Goal: Task Accomplishment & Management: Complete application form

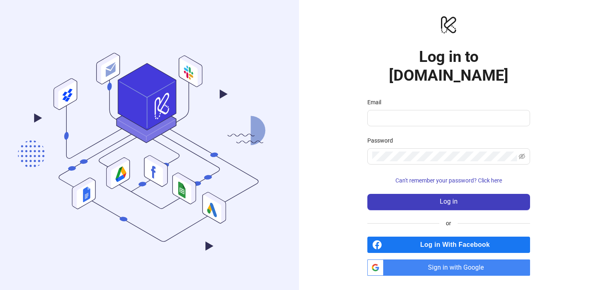
click at [426, 259] on span "Sign in with Google" at bounding box center [458, 267] width 143 height 16
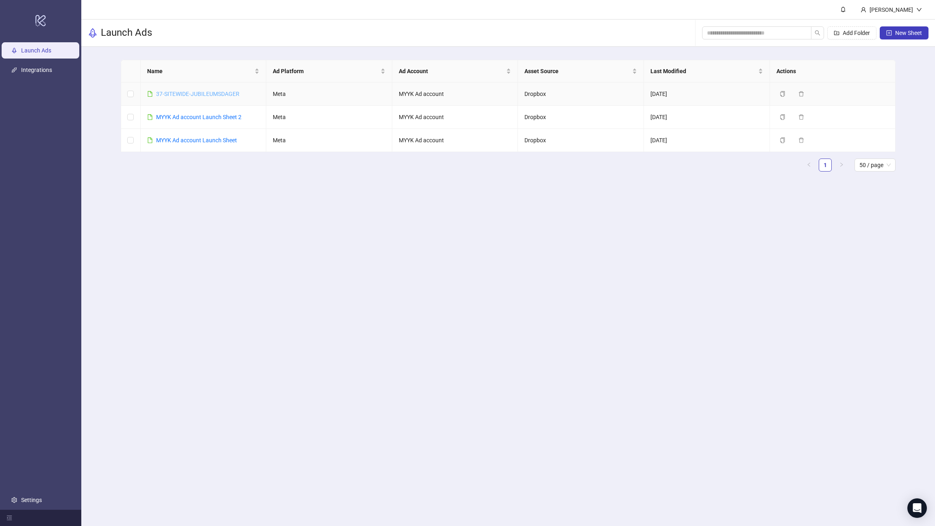
click at [197, 92] on link "37-SITEWIDE-JUBILEUMSDAGER" at bounding box center [197, 94] width 83 height 7
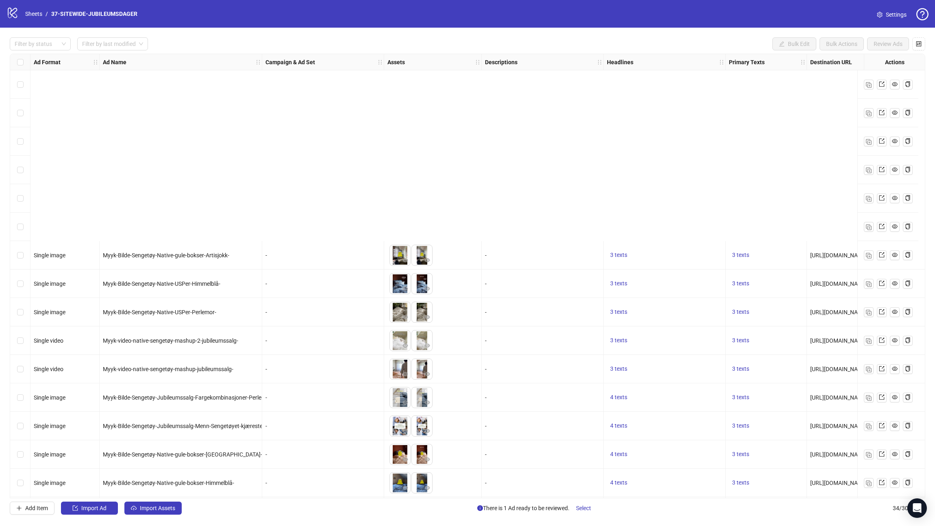
scroll to position [543, 0]
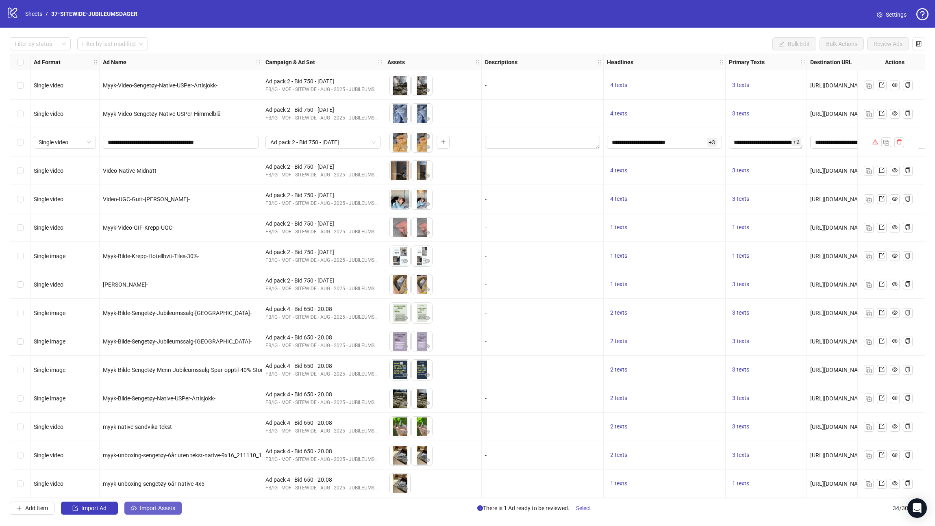
click at [168, 289] on span "Import Assets" at bounding box center [157, 508] width 35 height 7
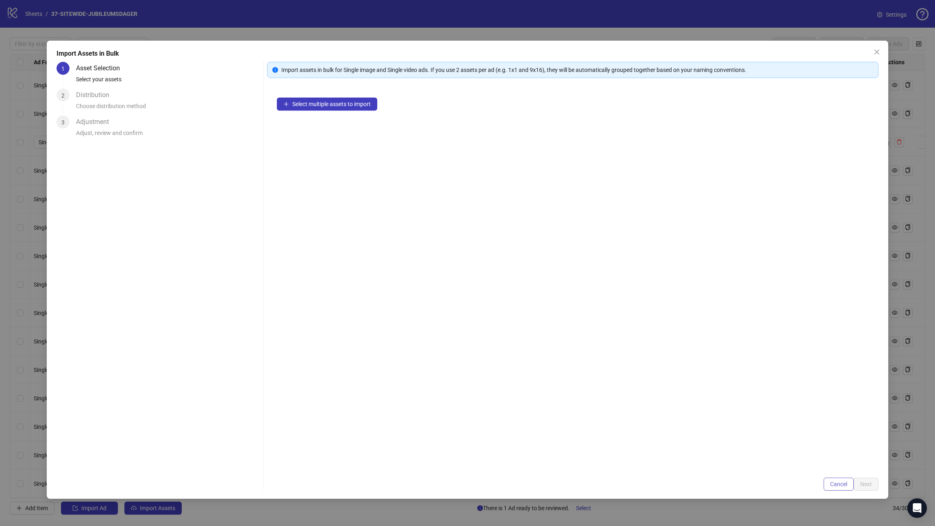
click at [597, 289] on span "Cancel" at bounding box center [838, 484] width 17 height 7
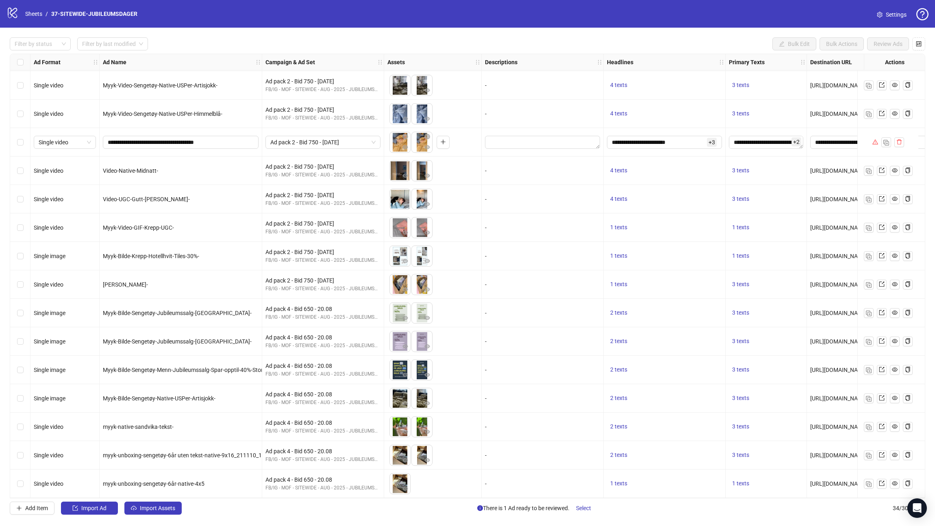
scroll to position [0, 0]
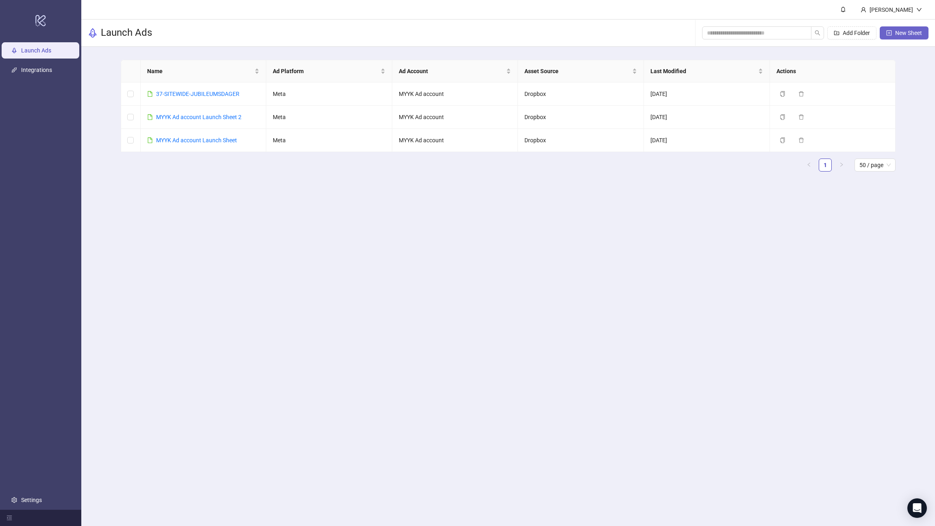
click at [597, 34] on span "New Sheet" at bounding box center [909, 33] width 27 height 7
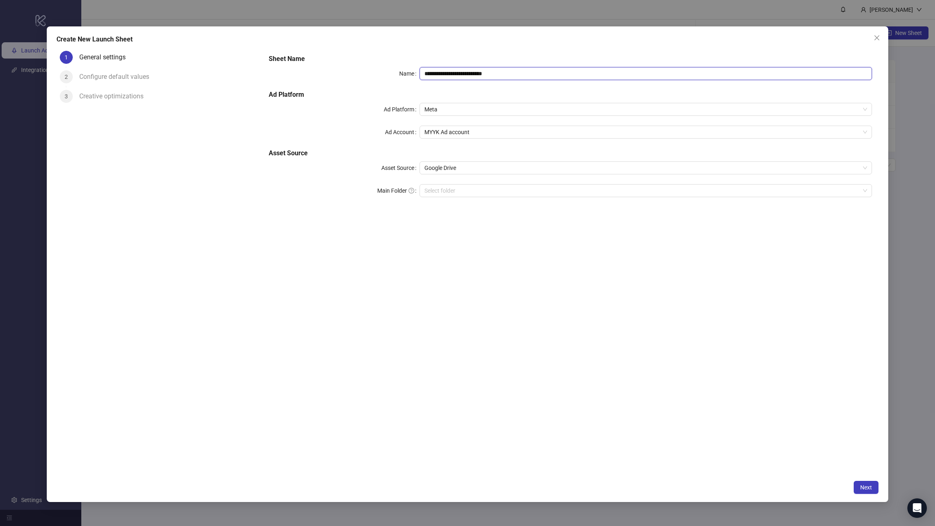
click at [429, 73] on input "**********" at bounding box center [646, 73] width 453 height 13
click at [436, 168] on span "Google Drive" at bounding box center [646, 168] width 443 height 12
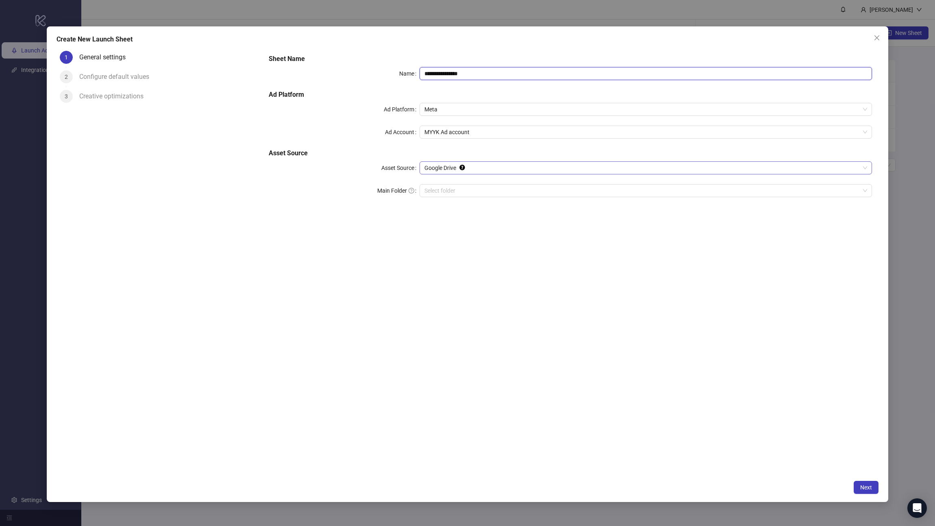
type input "**********"
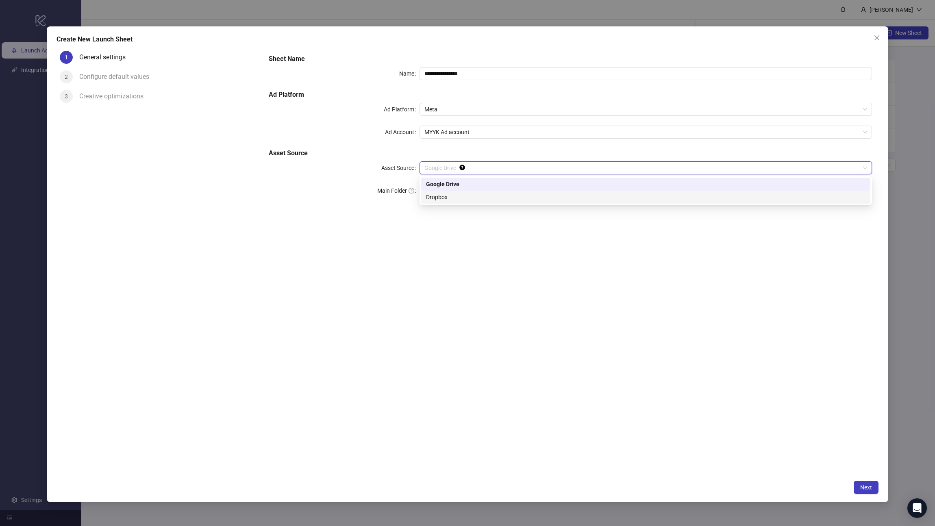
click at [438, 197] on div "Dropbox" at bounding box center [646, 197] width 440 height 9
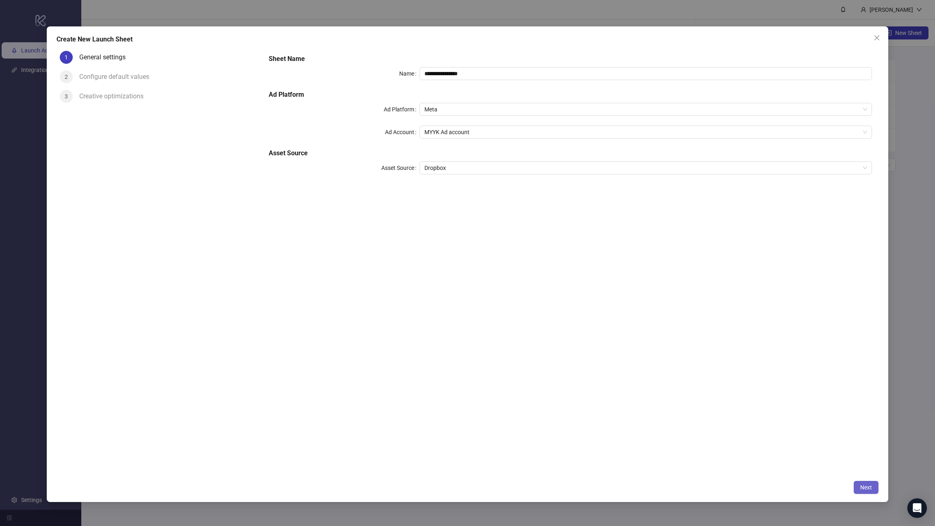
click at [597, 289] on span "Next" at bounding box center [867, 487] width 12 height 7
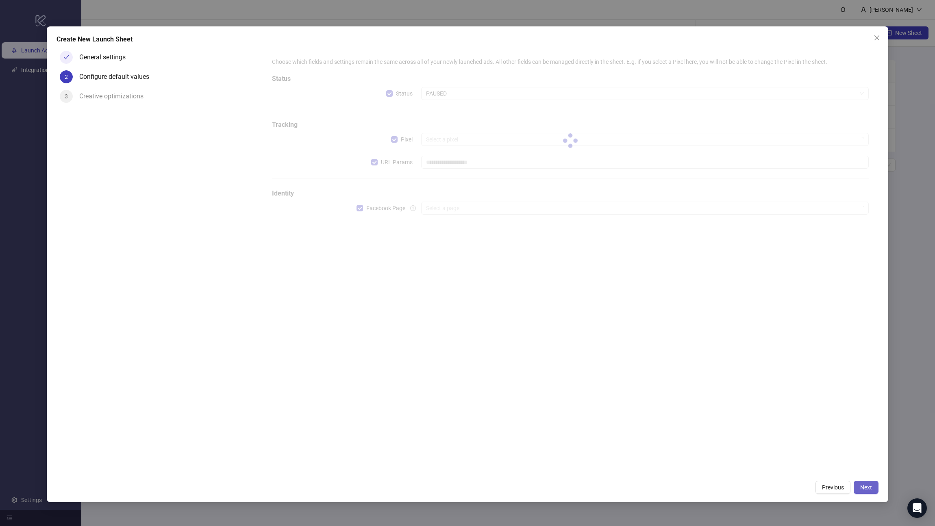
type input "**********"
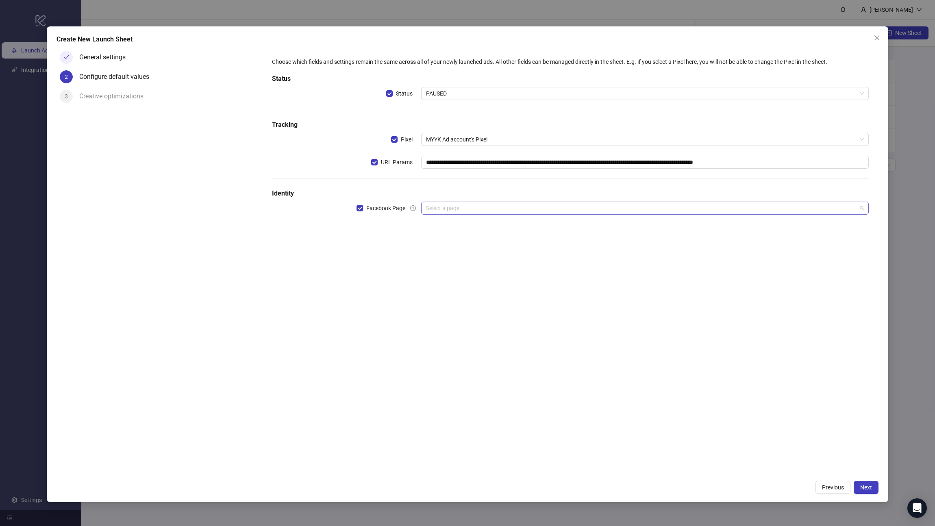
click at [445, 207] on input "search" at bounding box center [641, 208] width 431 height 12
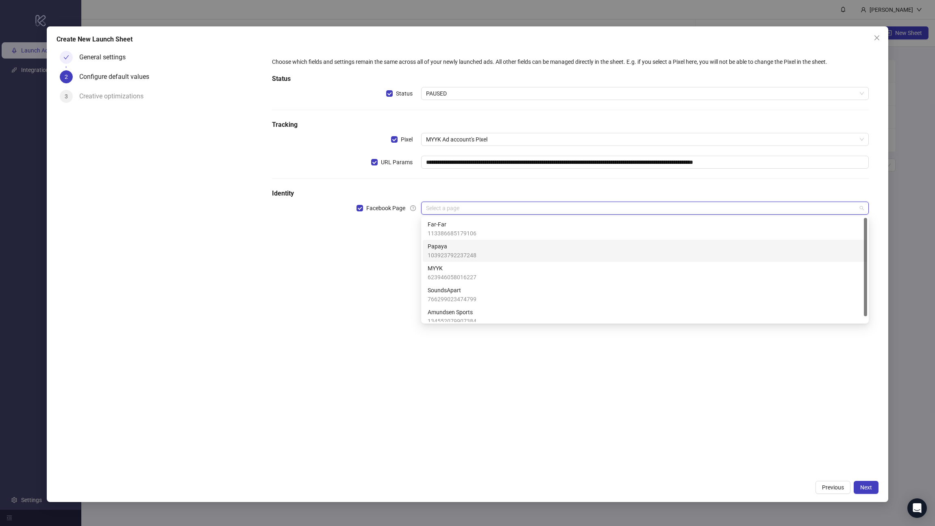
scroll to position [2, 0]
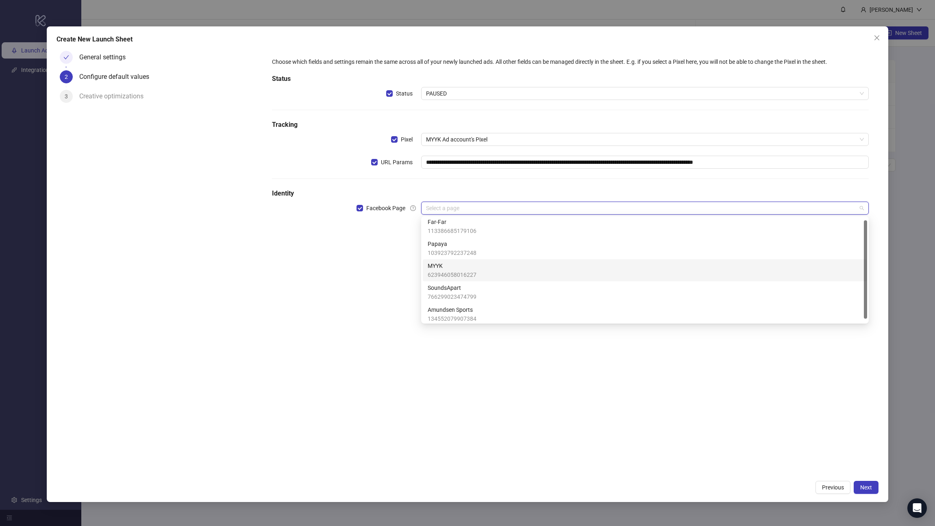
click at [459, 268] on span "MYYK" at bounding box center [452, 265] width 49 height 9
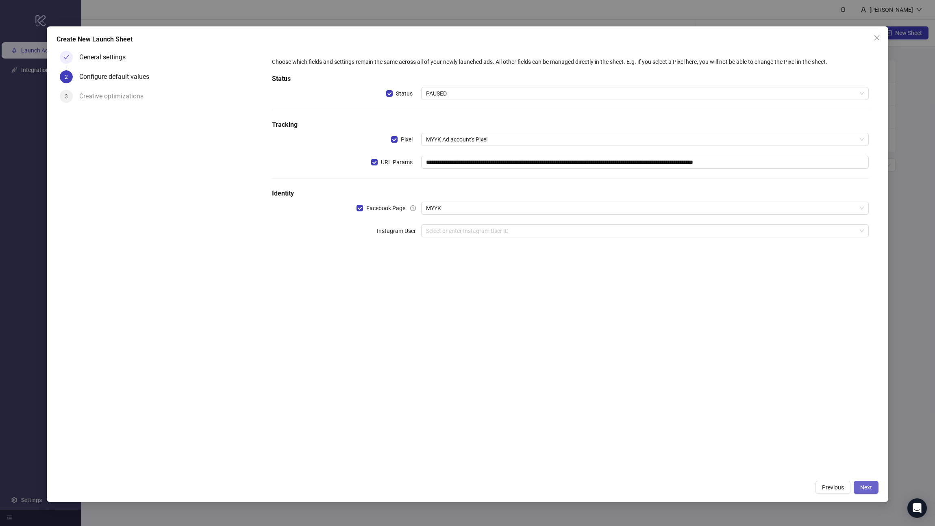
click at [597, 289] on span "Next" at bounding box center [867, 487] width 12 height 7
click at [435, 228] on input "search" at bounding box center [641, 231] width 431 height 12
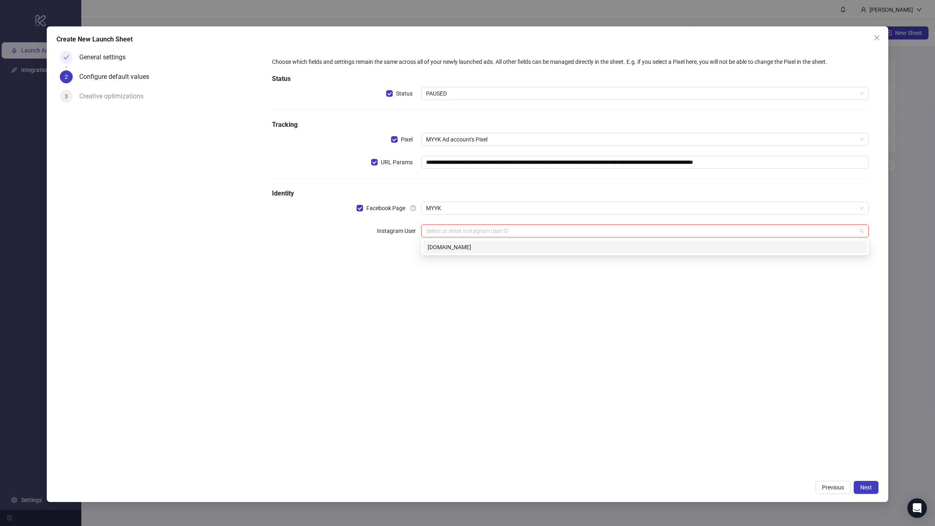
click at [439, 251] on div "[DOMAIN_NAME]" at bounding box center [645, 247] width 435 height 9
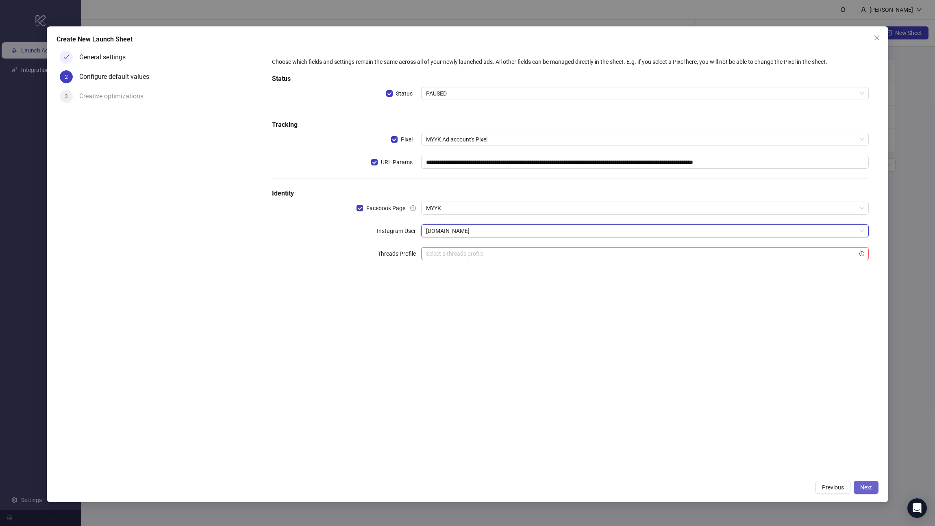
click at [597, 289] on span "Next" at bounding box center [867, 487] width 12 height 7
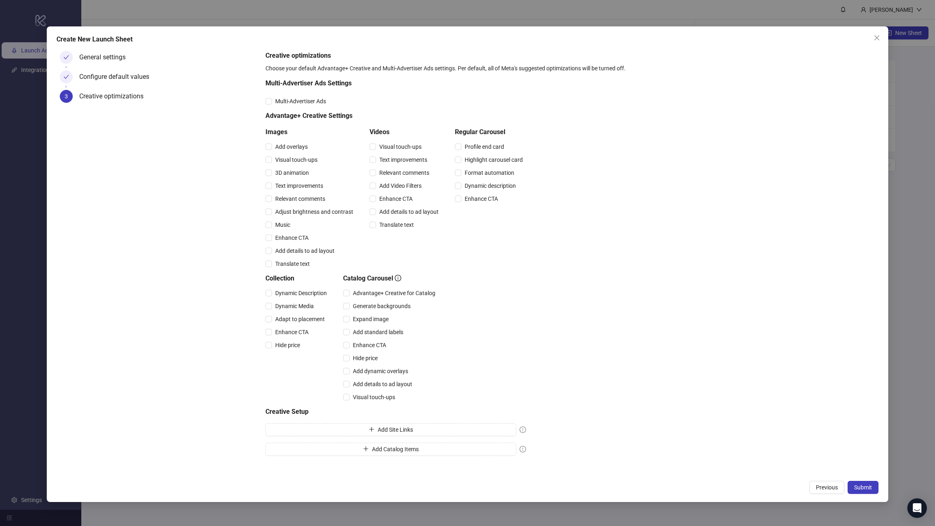
click at [540, 289] on div "Creative optimizations Choose your default Advantage+ Creative and Multi-Advert…" at bounding box center [571, 255] width 610 height 408
click at [363, 289] on icon "plus" at bounding box center [366, 449] width 6 height 6
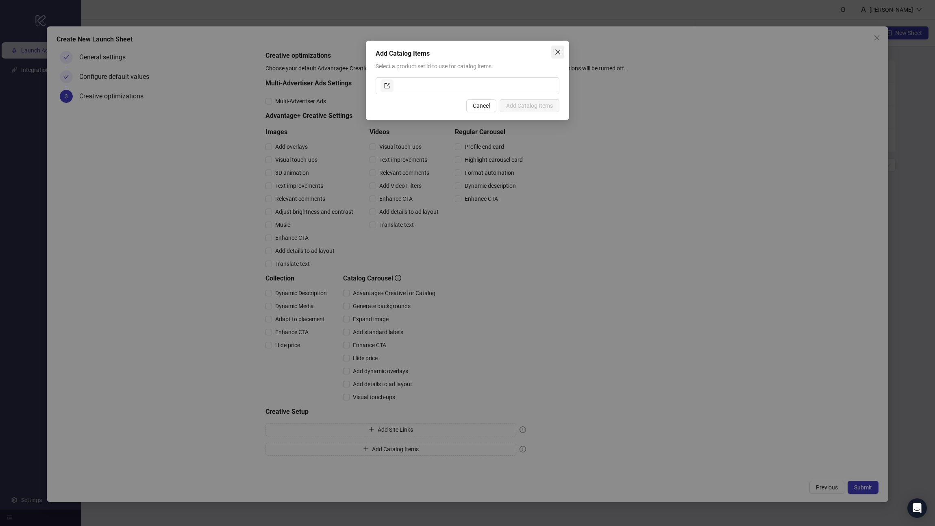
click at [556, 54] on icon "close" at bounding box center [558, 52] width 7 height 7
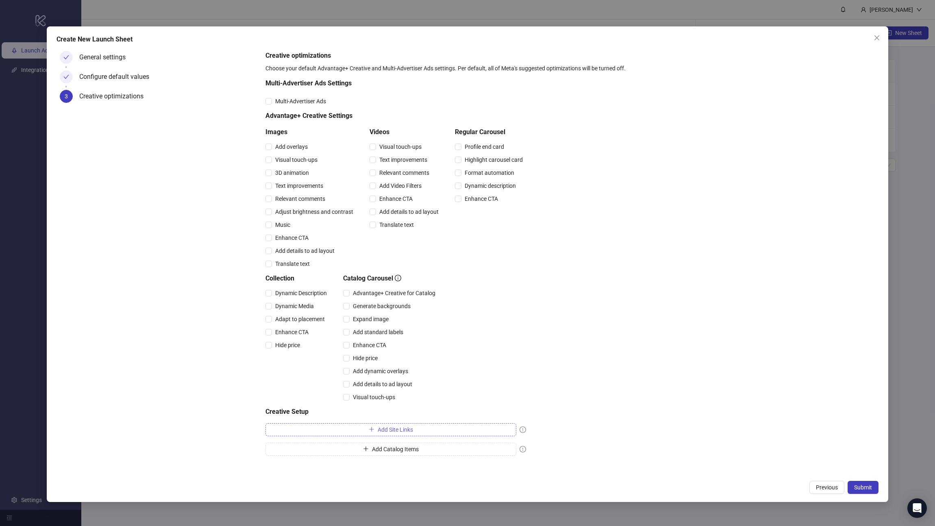
click at [364, 289] on button "Add Site Links" at bounding box center [391, 429] width 251 height 13
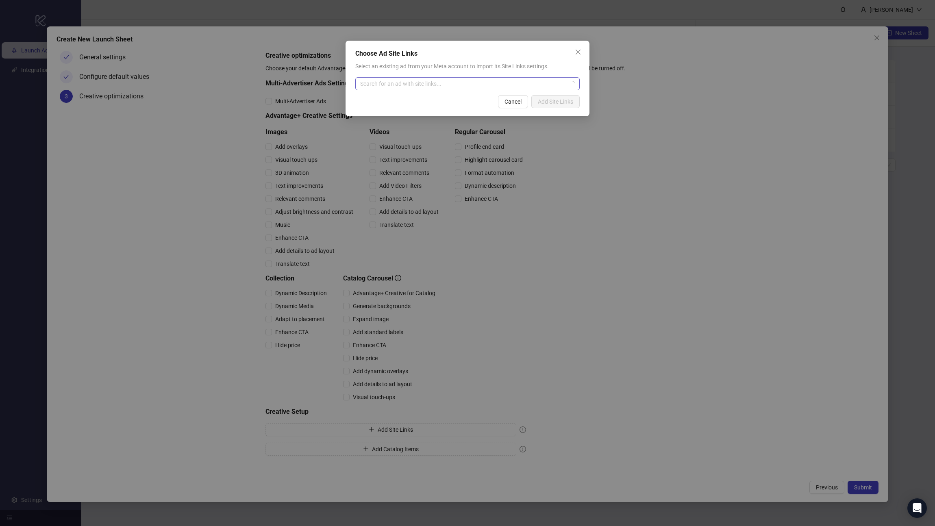
click at [419, 83] on input "search" at bounding box center [463, 84] width 207 height 12
type input "**"
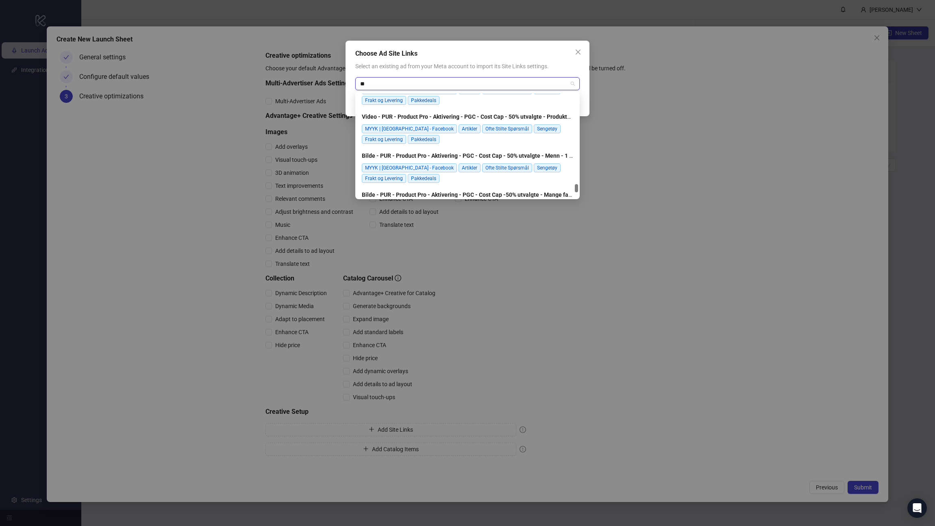
scroll to position [1193, 0]
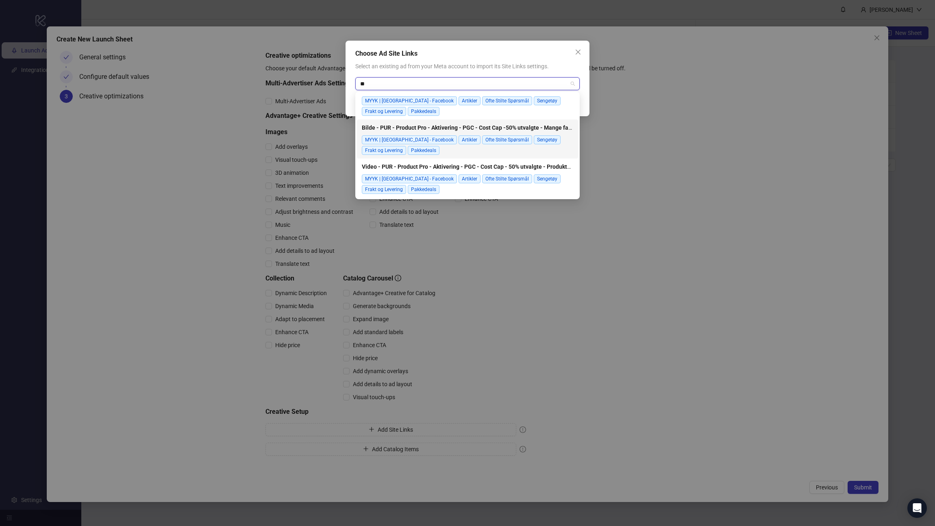
click at [447, 151] on div "MYYK | [GEOGRAPHIC_DATA] - Facebook Artikler Ofte Stilte Spørsmål Sengetøy Frak…" at bounding box center [467, 145] width 211 height 20
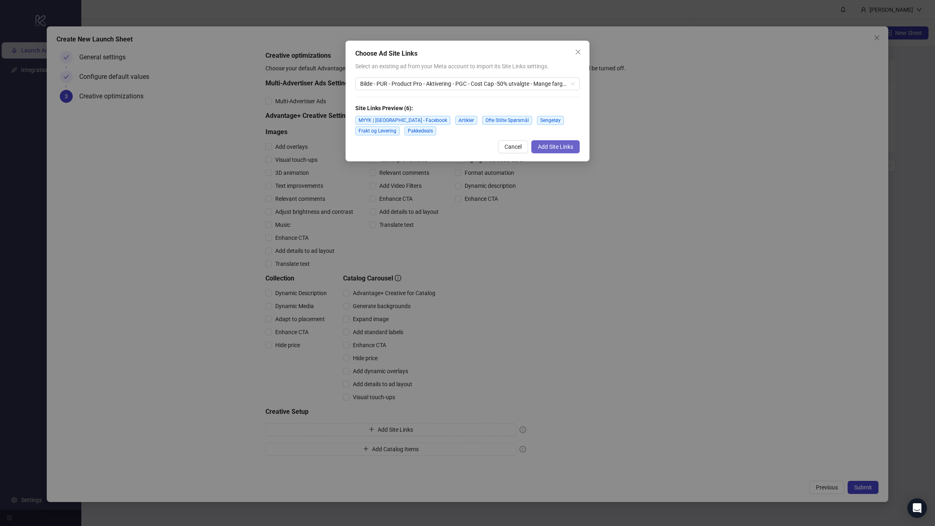
click at [547, 145] on span "Add Site Links" at bounding box center [555, 147] width 35 height 7
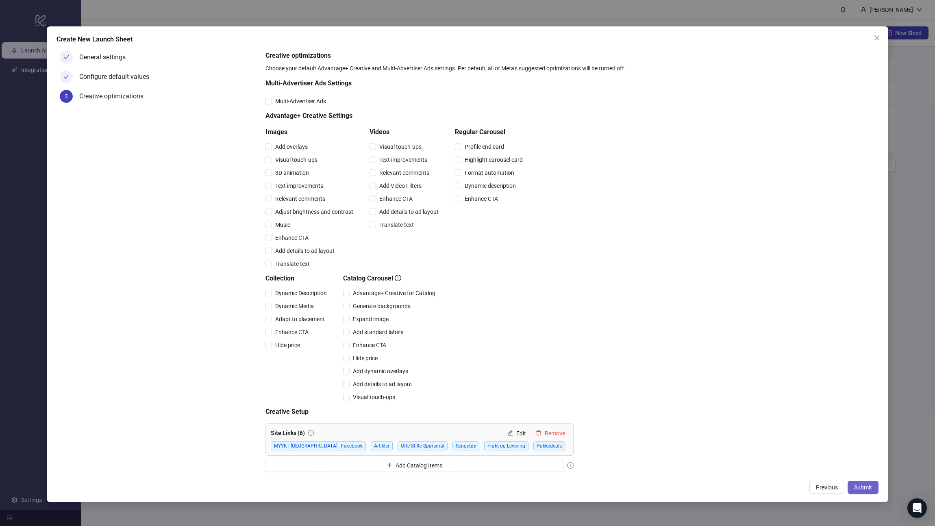
click at [597, 289] on span "Submit" at bounding box center [863, 487] width 18 height 7
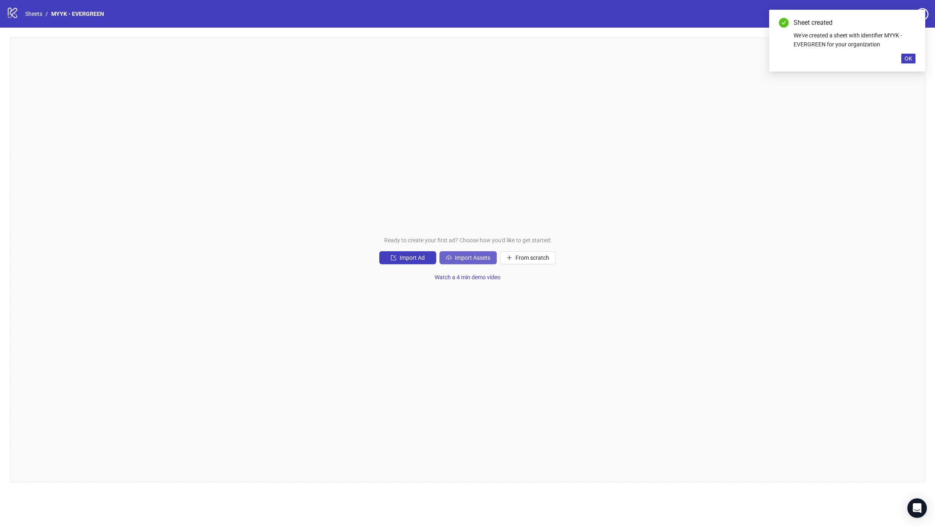
click at [461, 255] on span "Import Assets" at bounding box center [472, 258] width 35 height 7
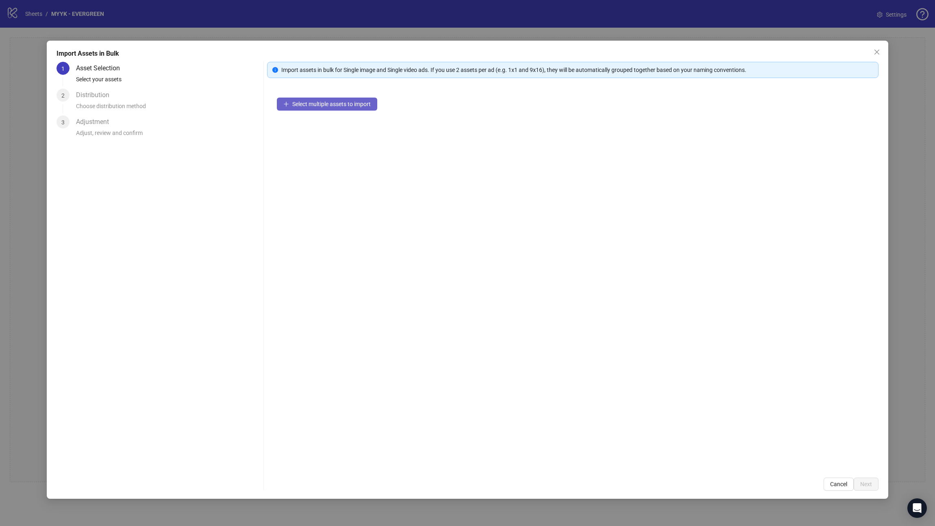
click at [304, 105] on span "Select multiple assets to import" at bounding box center [331, 104] width 78 height 7
click at [341, 103] on span "Select multiple assets to import" at bounding box center [331, 104] width 78 height 7
click at [292, 131] on span "Add more assets" at bounding box center [313, 130] width 42 height 7
click at [296, 129] on span "Add more assets" at bounding box center [313, 130] width 42 height 7
click at [597, 289] on button "Next" at bounding box center [866, 484] width 25 height 13
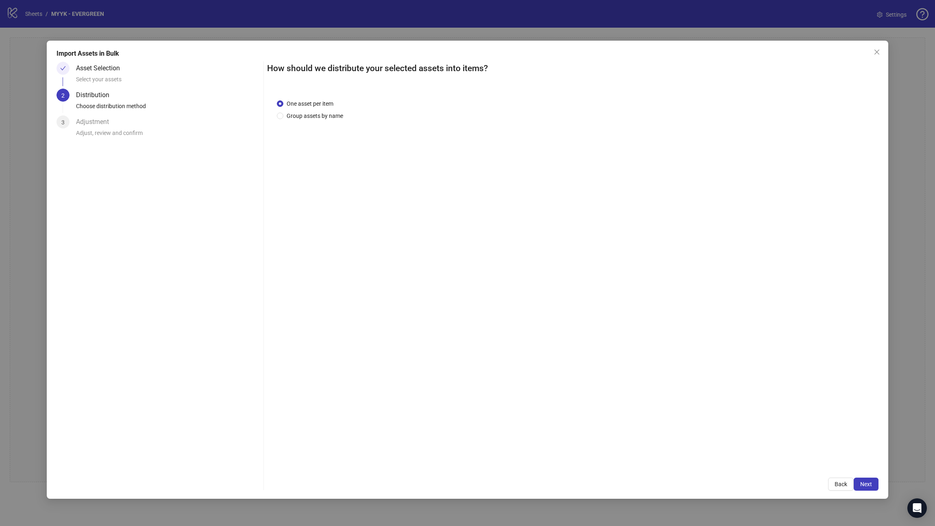
click at [305, 111] on div "One asset per item Group assets by name" at bounding box center [312, 109] width 70 height 21
click at [305, 121] on div "One asset per item Group assets by name" at bounding box center [573, 278] width 612 height 379
click at [306, 115] on span "Group assets by name" at bounding box center [314, 115] width 63 height 9
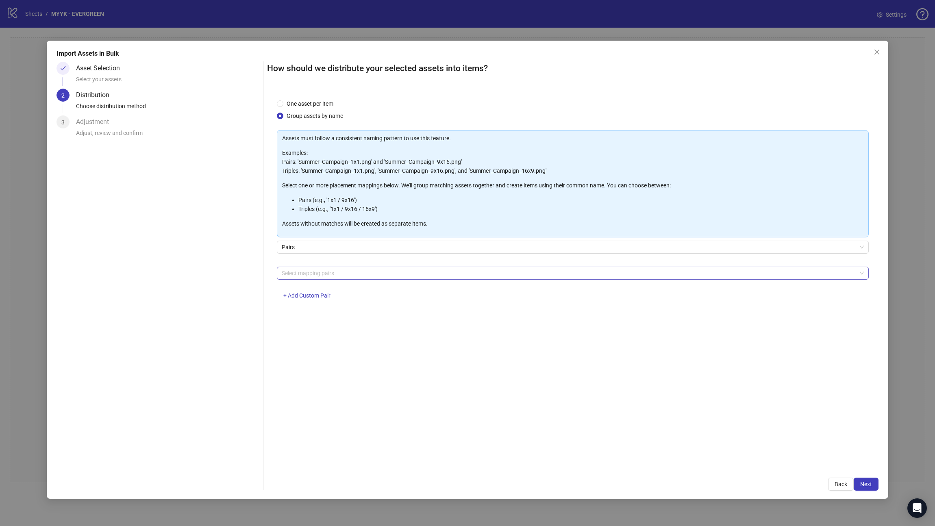
click at [290, 274] on div at bounding box center [569, 273] width 580 height 11
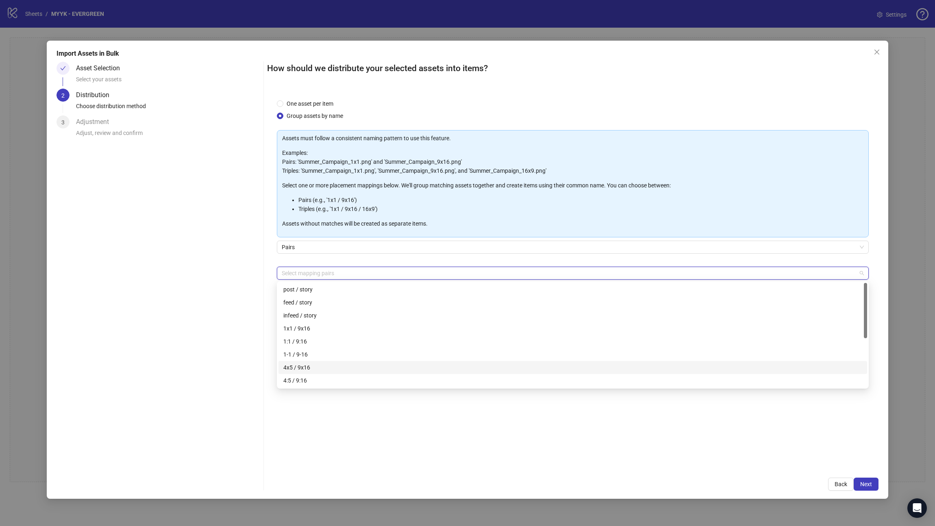
click at [319, 289] on div "4x5 / 9x16" at bounding box center [572, 367] width 579 height 9
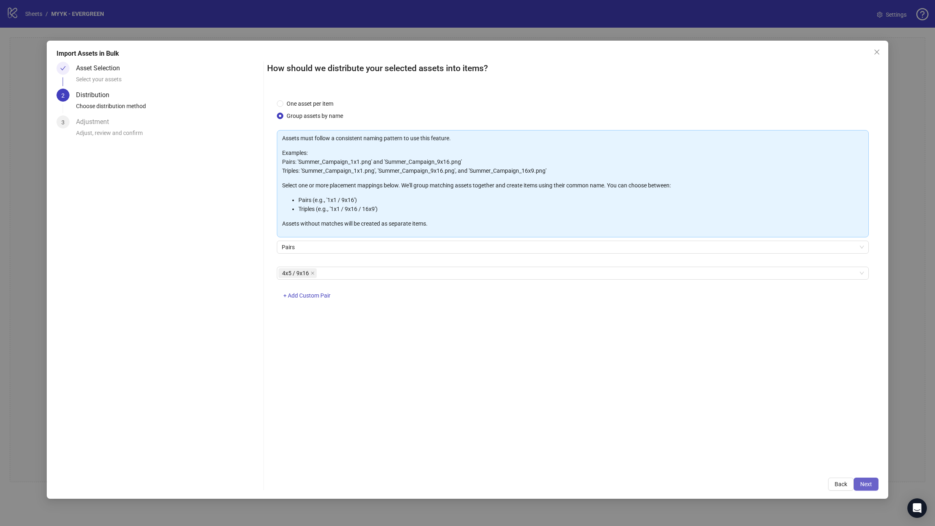
click at [597, 289] on button "Next" at bounding box center [866, 484] width 25 height 13
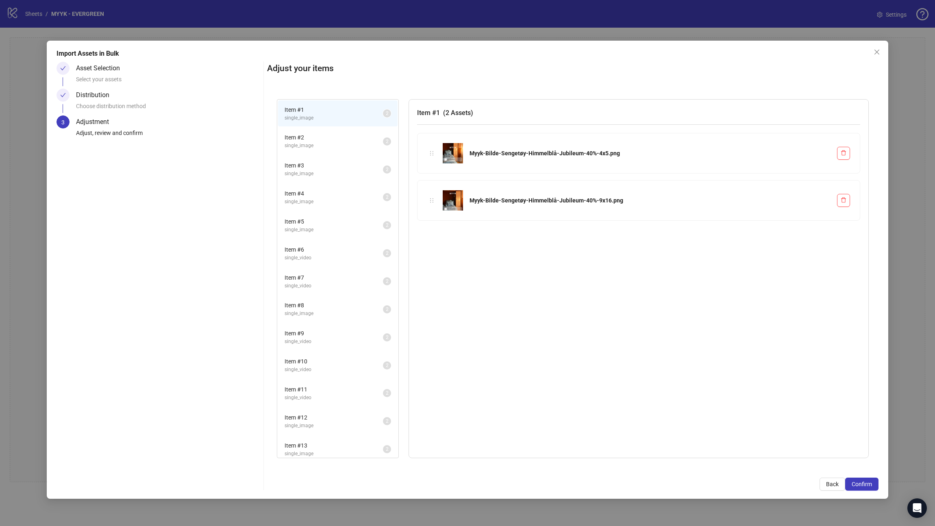
scroll to position [146, 0]
click at [337, 289] on span "Item # 18" at bounding box center [334, 440] width 98 height 9
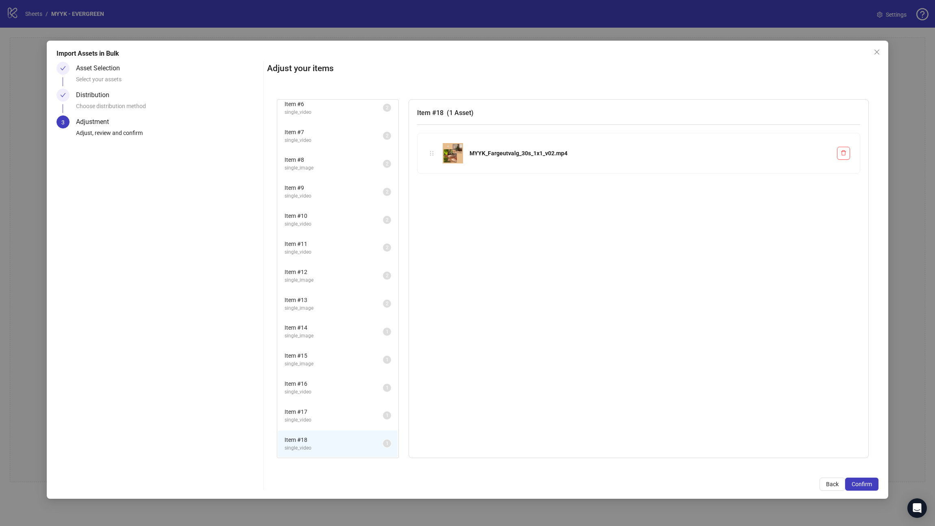
click at [341, 289] on span "Item # 17" at bounding box center [334, 411] width 98 height 9
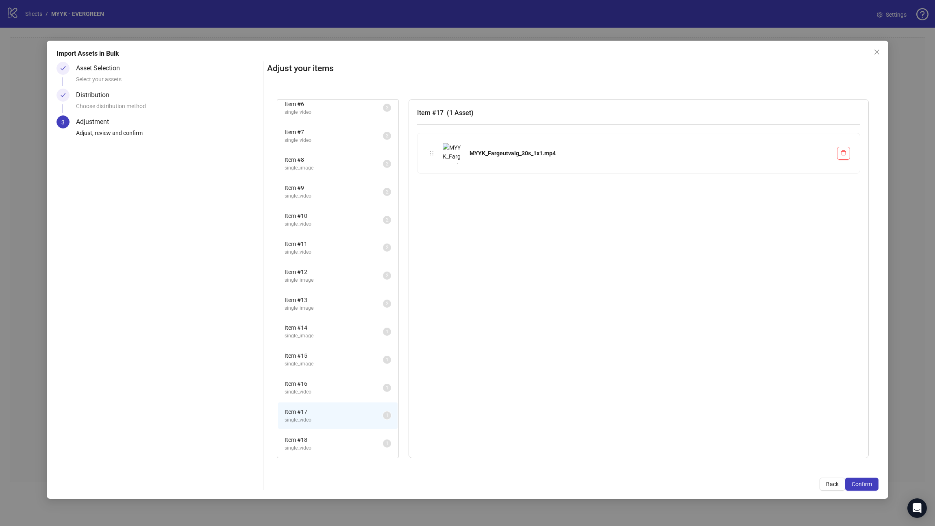
click at [330, 289] on li "Item # 18 single_video 1" at bounding box center [338, 444] width 120 height 26
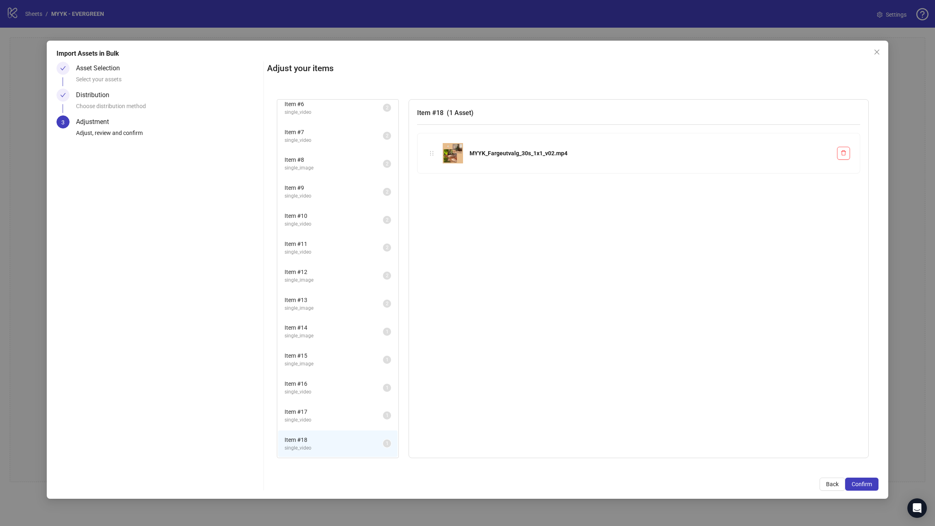
click at [326, 289] on span "Item # 17" at bounding box center [334, 411] width 98 height 9
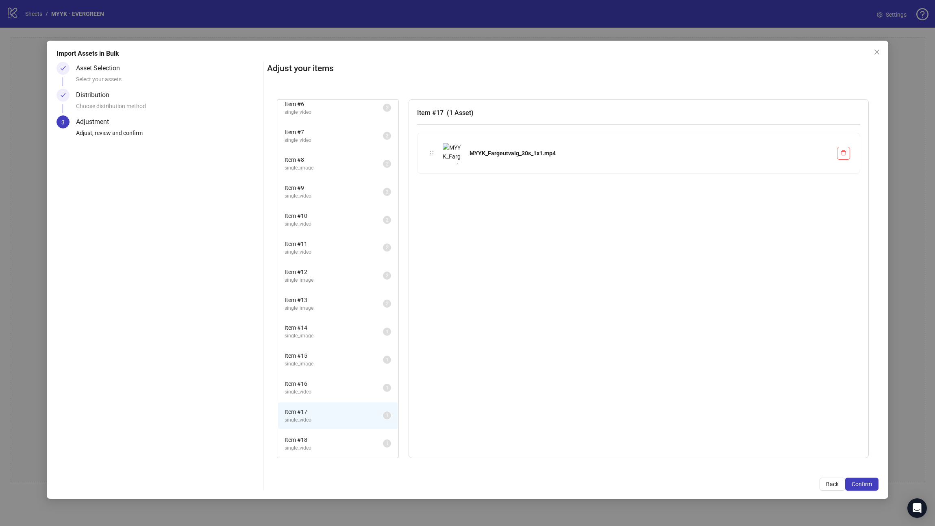
click at [325, 289] on span "single_video" at bounding box center [334, 392] width 98 height 8
click at [321, 289] on div "Item # 16 single_video 1" at bounding box center [337, 388] width 121 height 28
click at [317, 289] on span "Item # 15" at bounding box center [334, 355] width 98 height 9
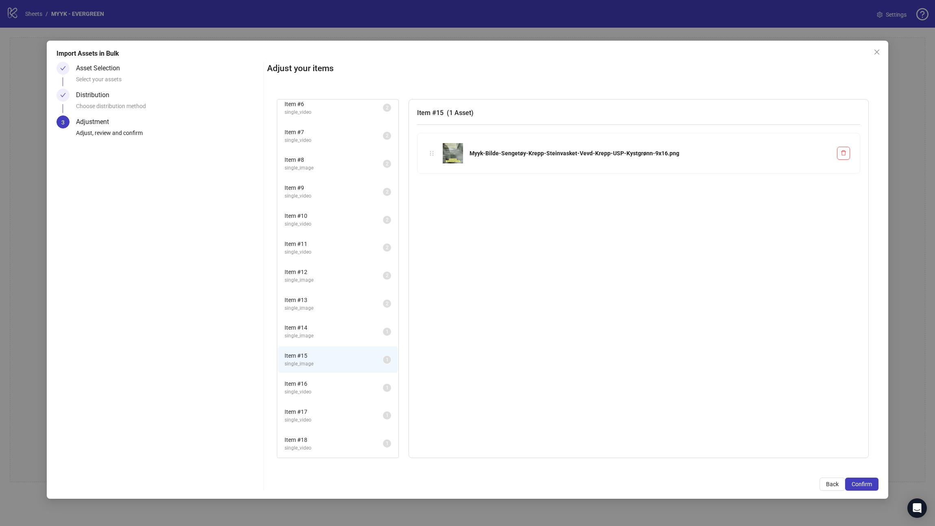
click at [312, 289] on span "single_image" at bounding box center [334, 336] width 98 height 8
click at [312, 289] on div "Item # 13 single_image 2" at bounding box center [337, 304] width 121 height 28
click at [312, 289] on span "single_image" at bounding box center [334, 309] width 98 height 8
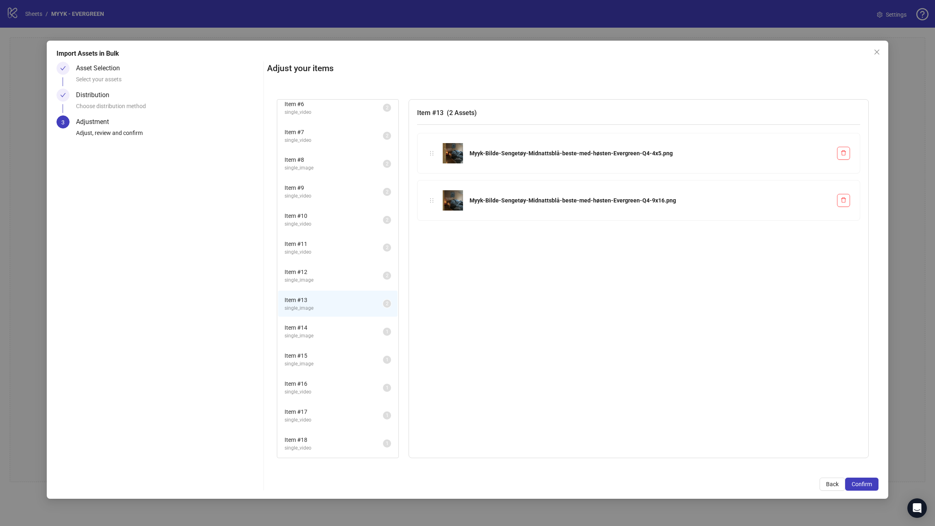
click at [308, 280] on span "single_image" at bounding box center [334, 281] width 98 height 8
click at [309, 289] on span "Item # 14" at bounding box center [334, 327] width 98 height 9
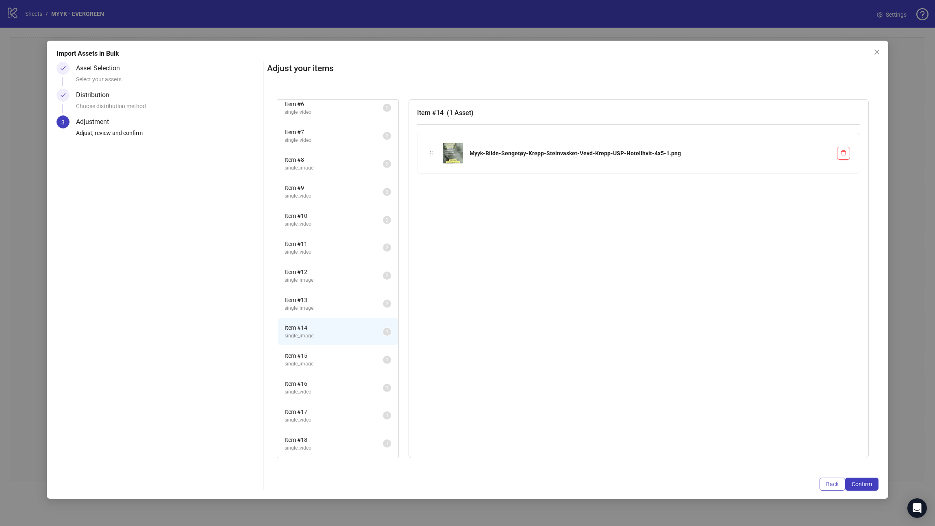
click at [597, 289] on span "Back" at bounding box center [832, 484] width 13 height 7
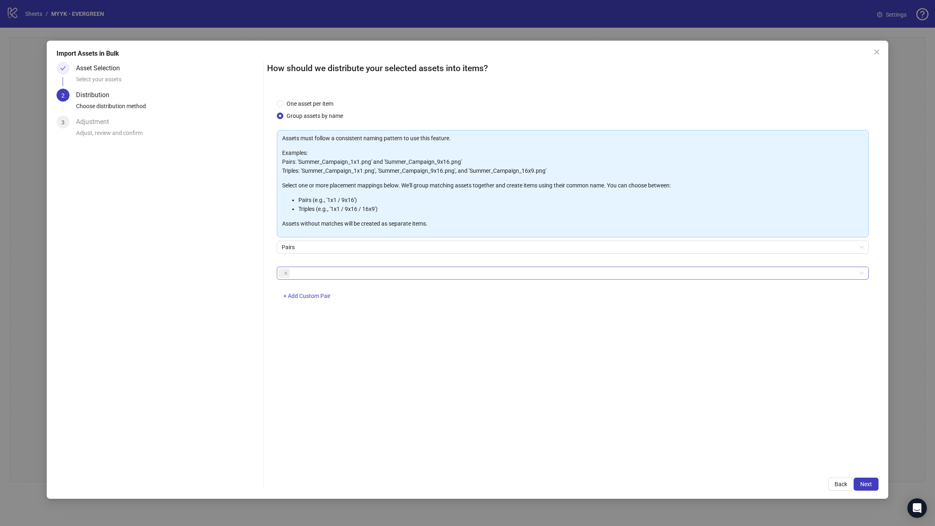
click at [305, 272] on div at bounding box center [569, 273] width 580 height 11
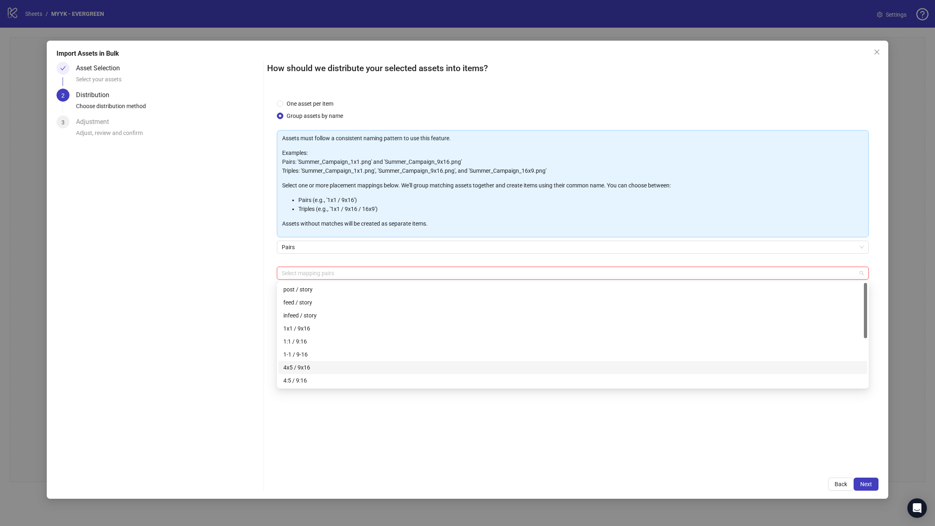
click at [309, 289] on div "4x5 / 9x16" at bounding box center [572, 367] width 579 height 9
click at [305, 289] on div "1x1 / 9x16" at bounding box center [572, 328] width 579 height 9
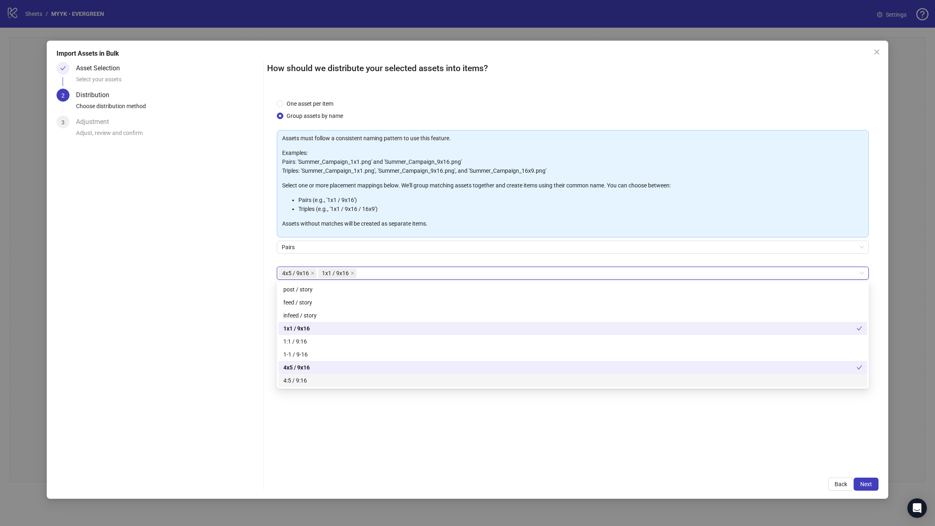
click at [597, 289] on div "One asset per item Group assets by name Assets must follow a consistent naming …" at bounding box center [573, 278] width 612 height 379
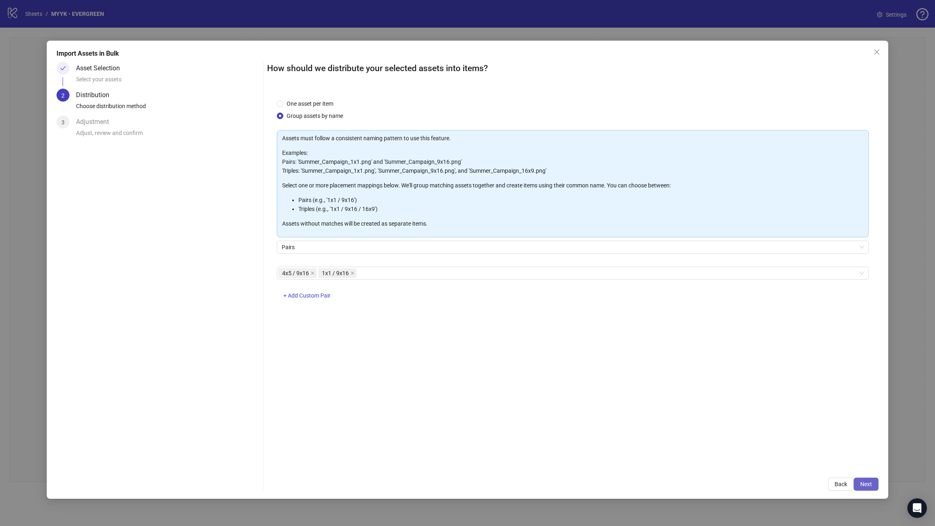
click at [597, 289] on span "Next" at bounding box center [867, 484] width 12 height 7
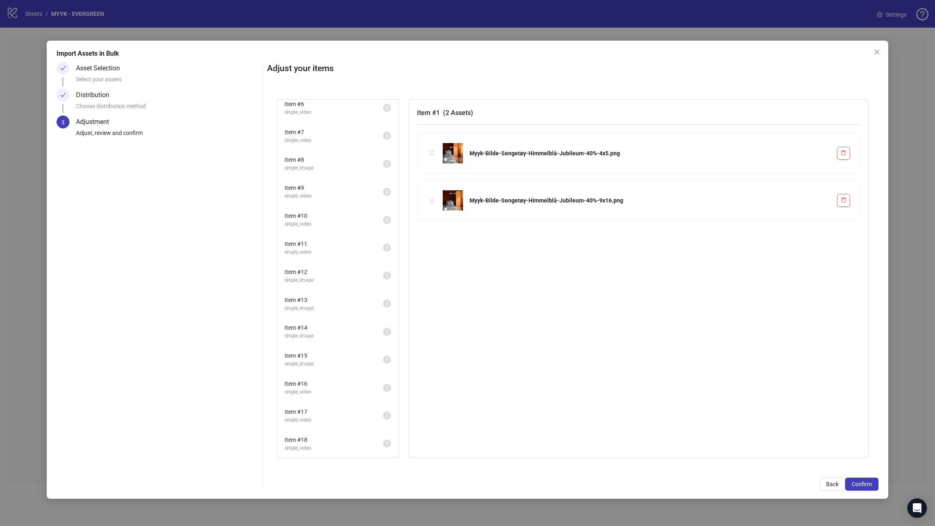
click at [322, 289] on span "Item # 18" at bounding box center [334, 440] width 98 height 9
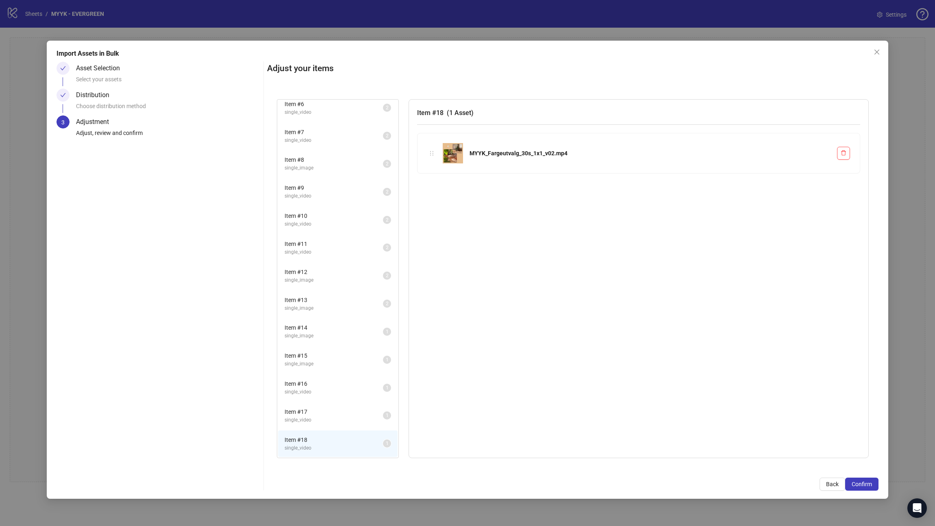
click at [327, 289] on span "single_video" at bounding box center [334, 420] width 98 height 8
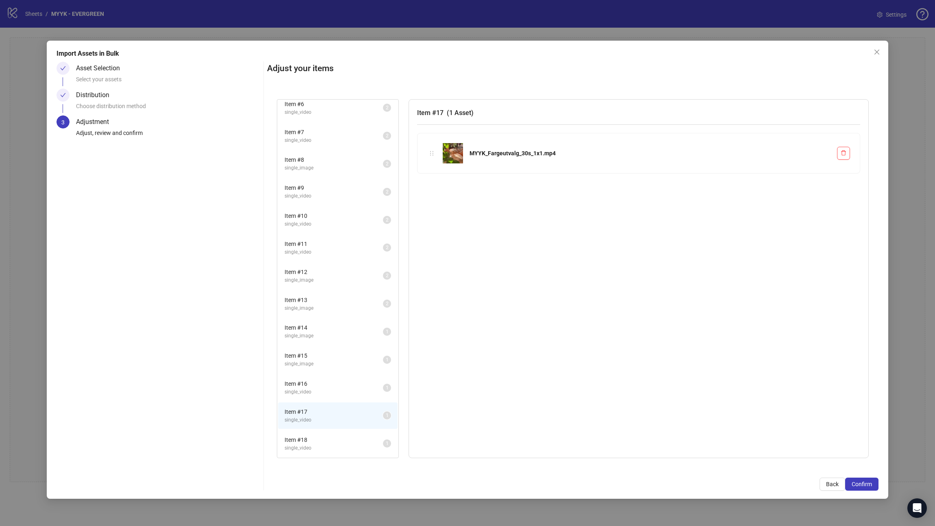
click at [326, 289] on div "Item # 16 single_video 1" at bounding box center [337, 388] width 121 height 28
click at [309, 289] on span "Item # 16" at bounding box center [334, 383] width 98 height 9
click at [307, 289] on span "single_image" at bounding box center [334, 364] width 98 height 8
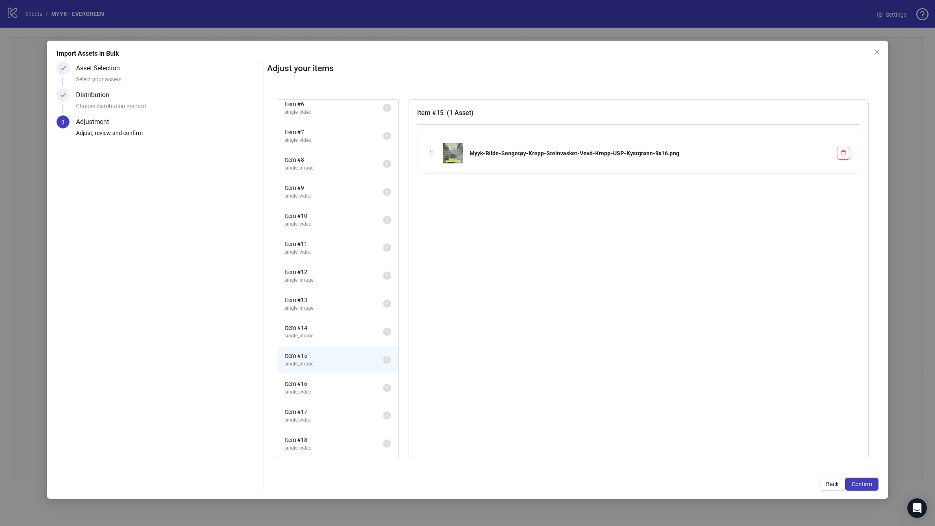
click at [318, 289] on span "single_image" at bounding box center [334, 336] width 98 height 8
click at [312, 289] on span "single_image" at bounding box center [334, 309] width 98 height 8
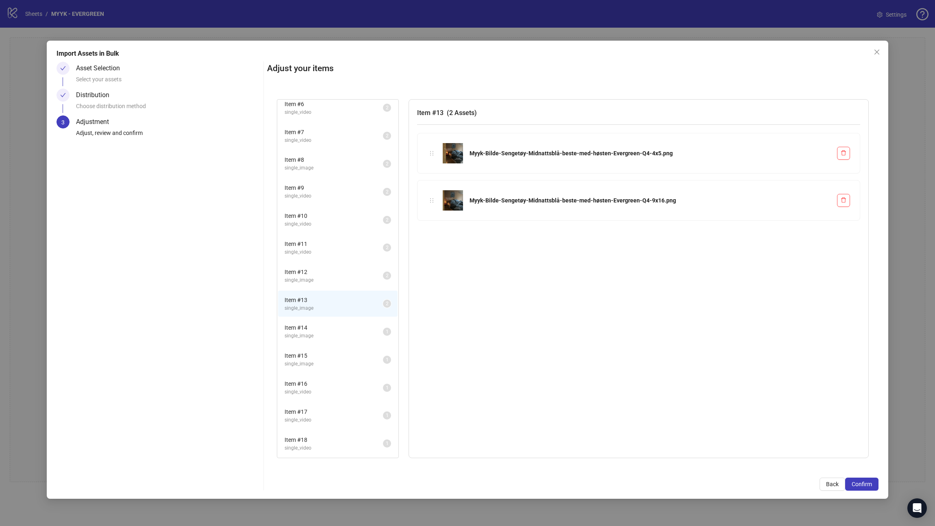
click at [312, 289] on span "single_image" at bounding box center [334, 336] width 98 height 8
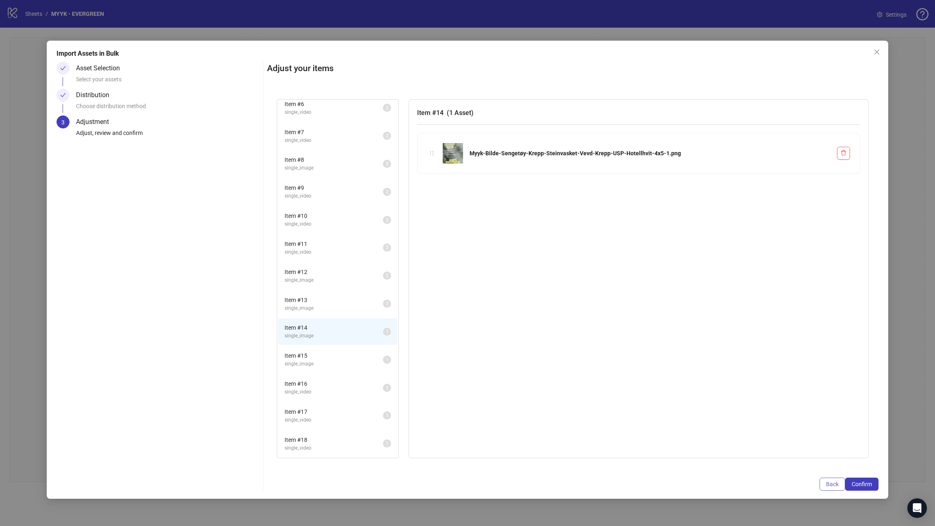
click at [597, 289] on span "Back" at bounding box center [832, 484] width 13 height 7
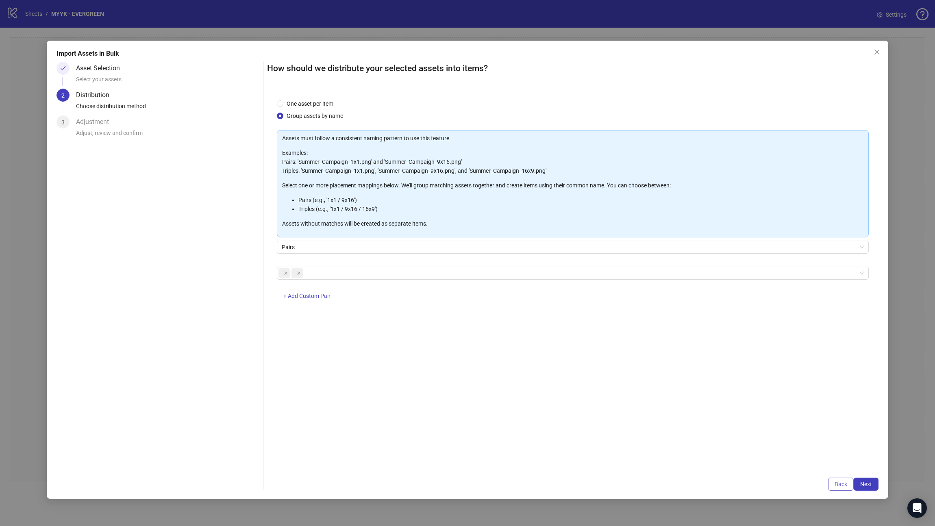
click at [597, 289] on span "Back" at bounding box center [841, 484] width 13 height 7
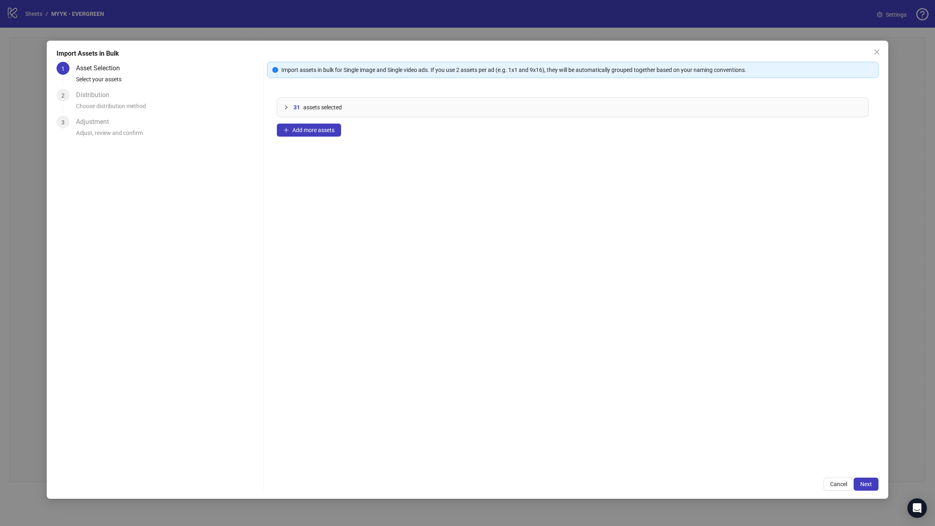
click at [283, 108] on div "31 assets selected" at bounding box center [572, 107] width 591 height 19
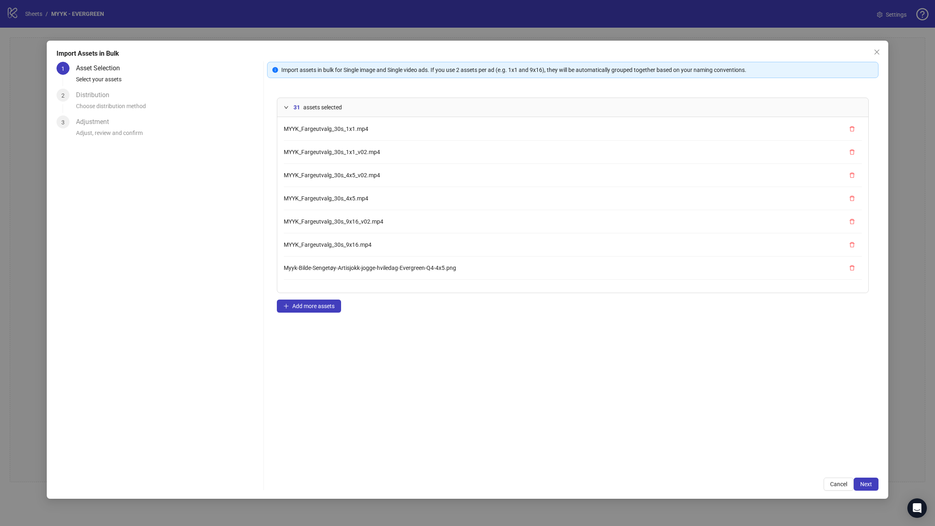
scroll to position [556, 0]
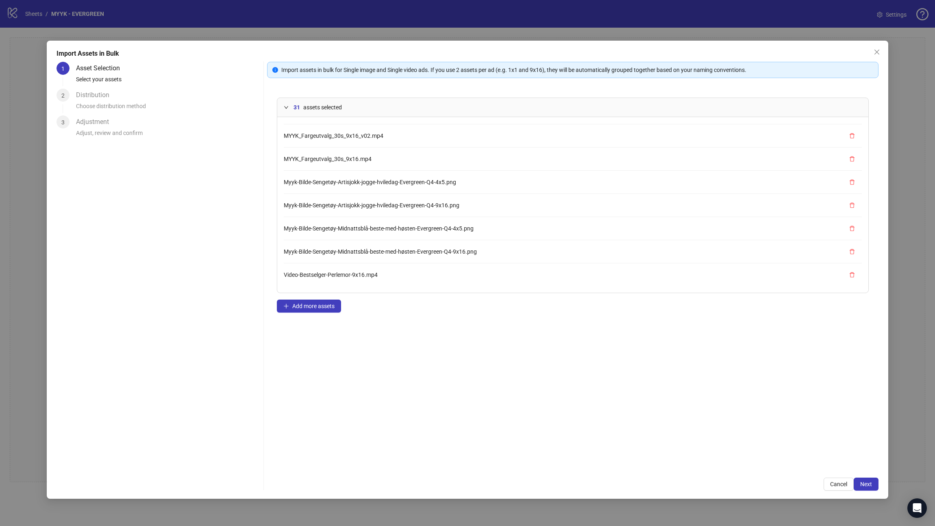
drag, startPoint x: 347, startPoint y: 288, endPoint x: 646, endPoint y: 390, distance: 316.1
click at [597, 289] on div "31 assets selected Myyk-Bilde-Sengetøy-Himmelblå-Jubileum-40%-4x5.png Myyk-Bild…" at bounding box center [573, 278] width 612 height 380
click at [597, 289] on span "Next" at bounding box center [867, 484] width 12 height 7
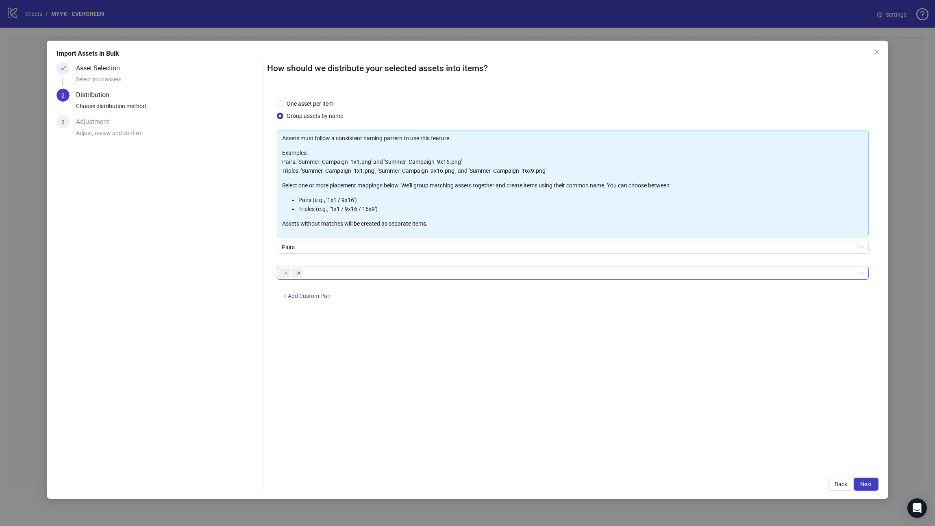
click at [297, 272] on icon "close" at bounding box center [299, 273] width 4 height 4
click at [283, 272] on span at bounding box center [284, 273] width 11 height 10
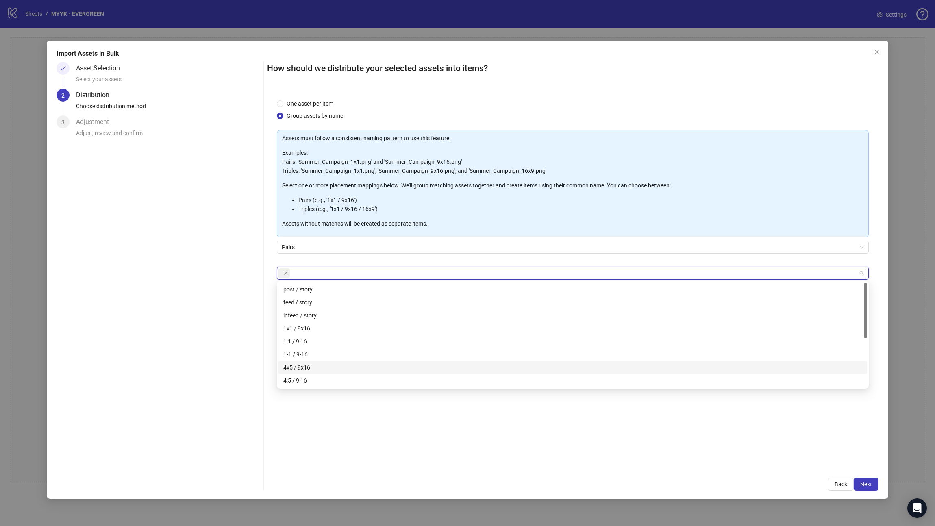
click at [337, 289] on div "4x5 / 9x16" at bounding box center [572, 367] width 579 height 9
click at [286, 272] on icon "close" at bounding box center [286, 273] width 4 height 4
click at [597, 289] on div "One asset per item Group assets by name Assets must follow a consistent naming …" at bounding box center [573, 278] width 612 height 379
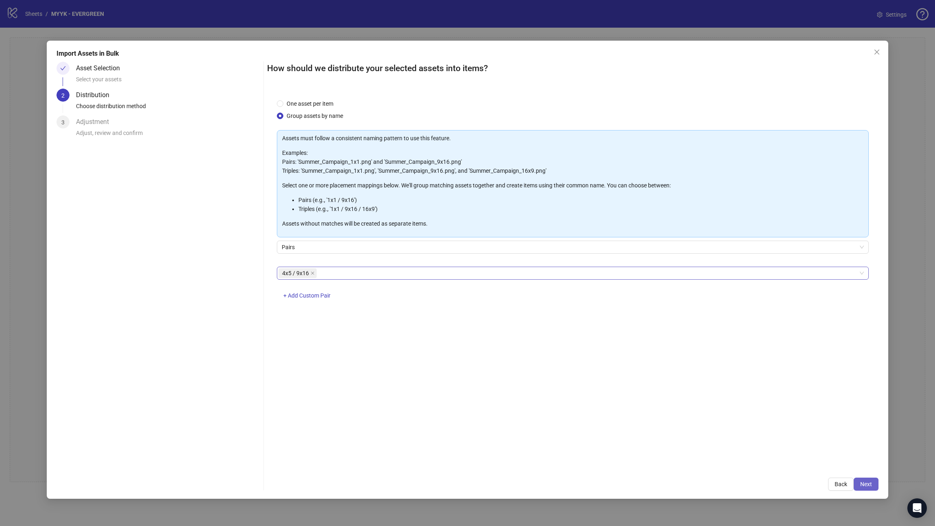
click at [597, 289] on span "Next" at bounding box center [867, 484] width 12 height 7
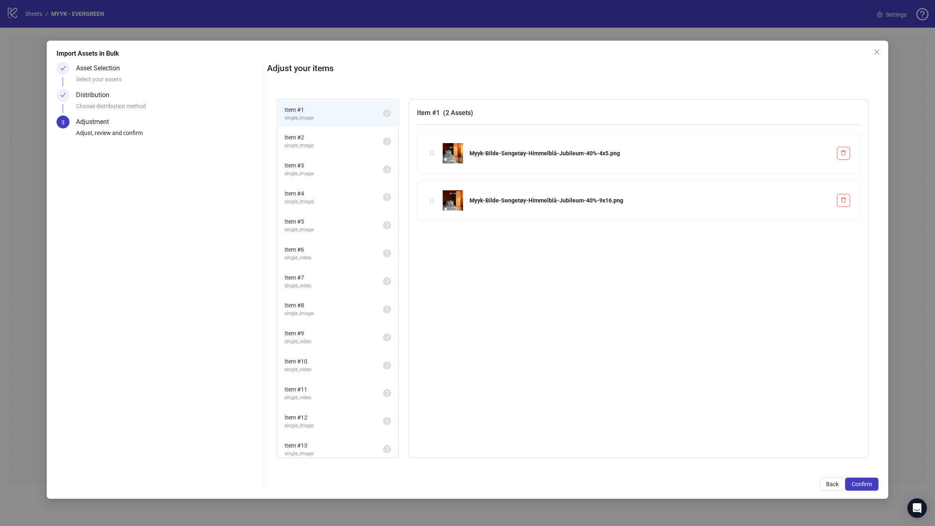
click at [308, 138] on span "Item # 2" at bounding box center [334, 137] width 98 height 9
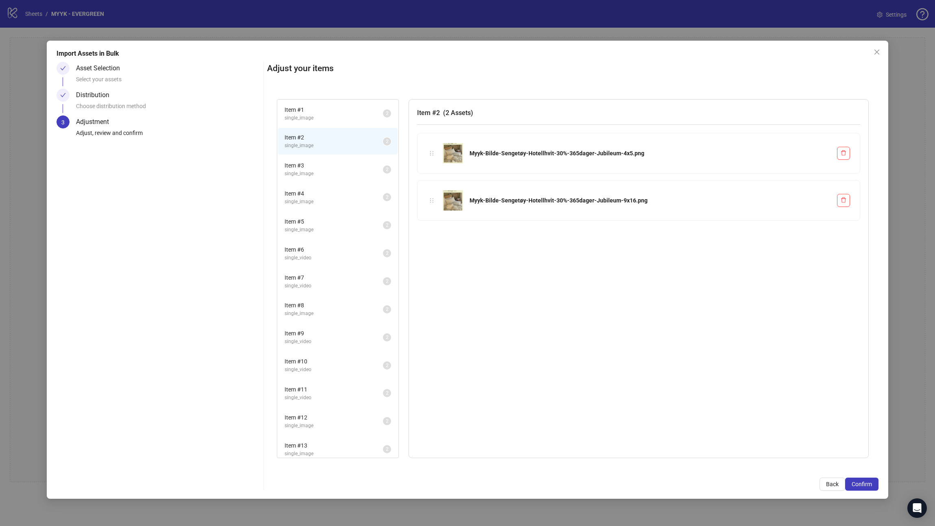
click at [310, 163] on span "Item # 3" at bounding box center [334, 165] width 98 height 9
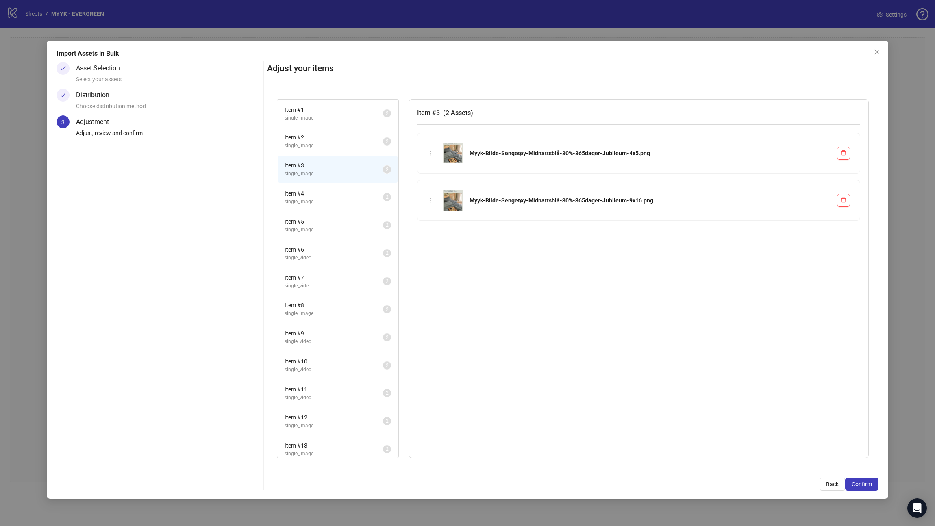
click at [311, 193] on span "Item # 4" at bounding box center [334, 193] width 98 height 9
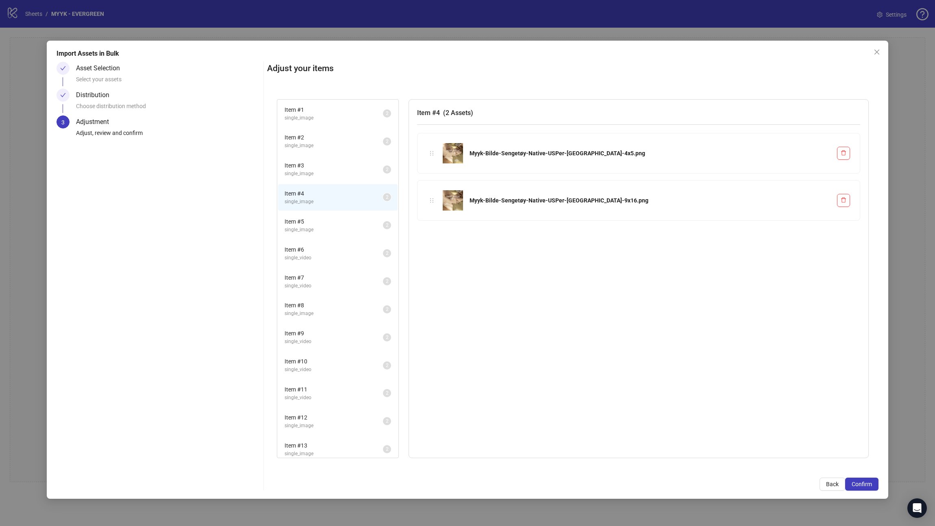
click at [314, 222] on span "Item # 5" at bounding box center [334, 221] width 98 height 9
click at [316, 248] on span "Item # 6" at bounding box center [334, 249] width 98 height 9
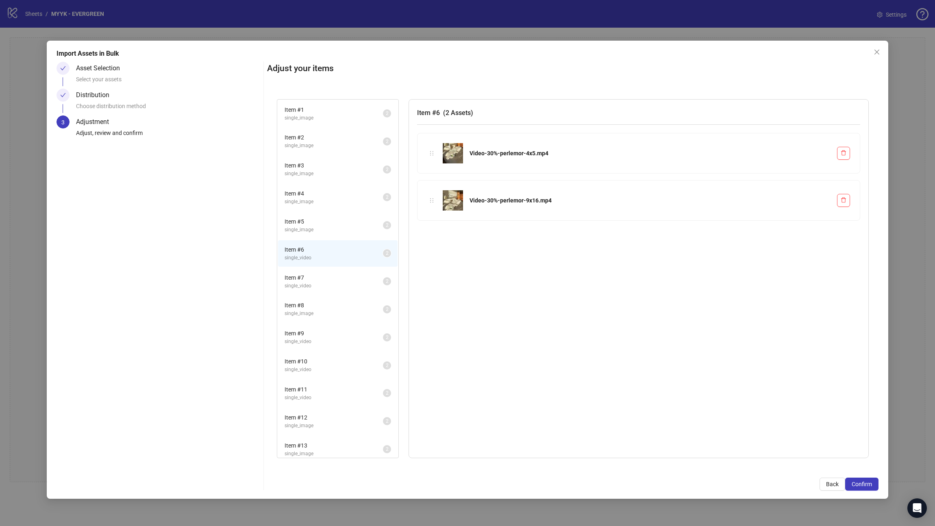
click at [319, 276] on span "Item # 7" at bounding box center [334, 277] width 98 height 9
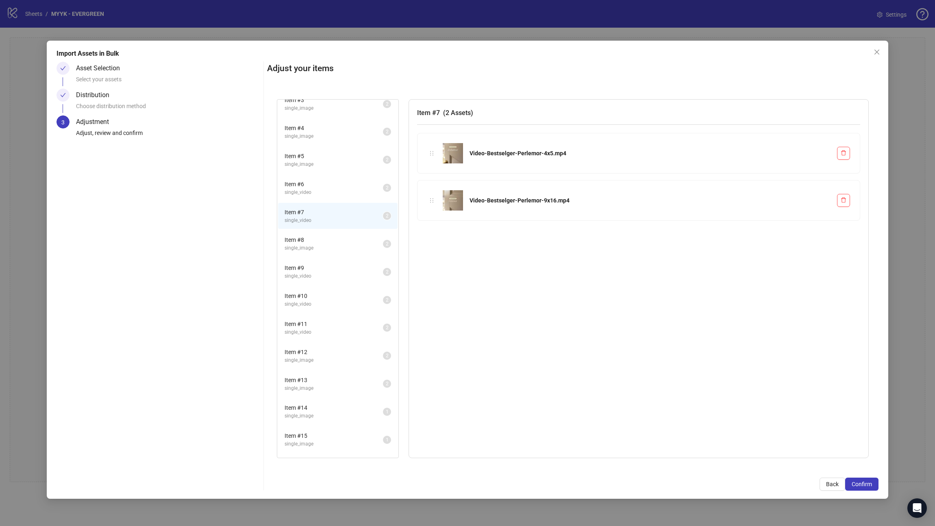
scroll to position [67, 0]
click at [319, 246] on span "single_image" at bounding box center [334, 247] width 98 height 8
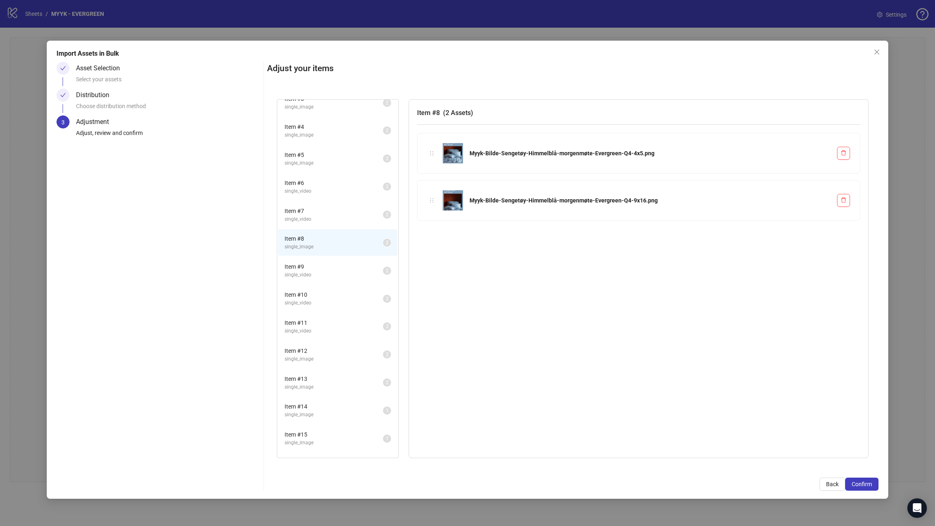
click at [319, 270] on span "Item # 9" at bounding box center [334, 266] width 98 height 9
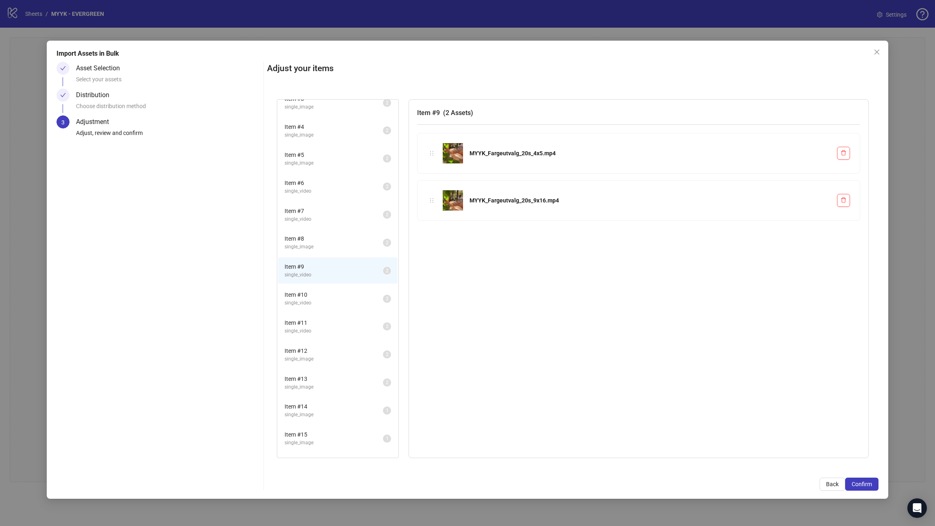
click at [320, 289] on span "Item # 10" at bounding box center [334, 294] width 98 height 9
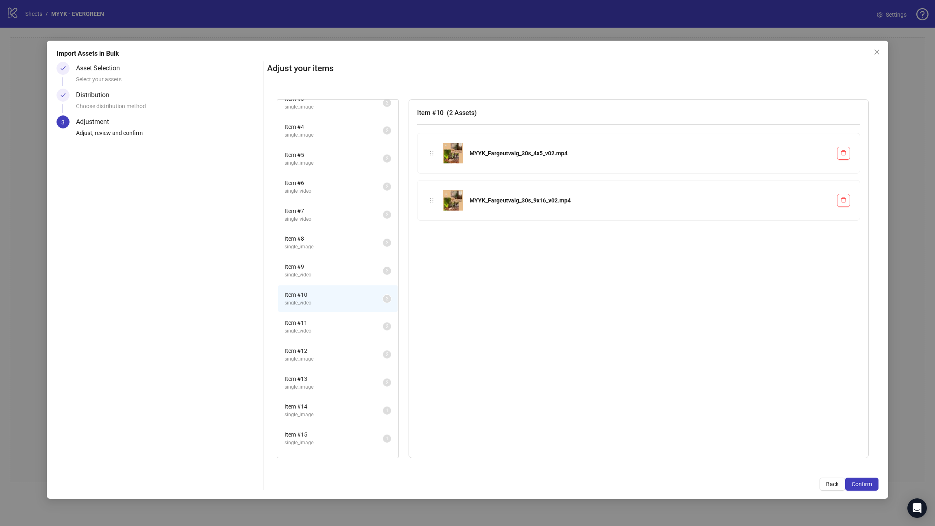
click at [322, 270] on span "Item # 9" at bounding box center [334, 266] width 98 height 9
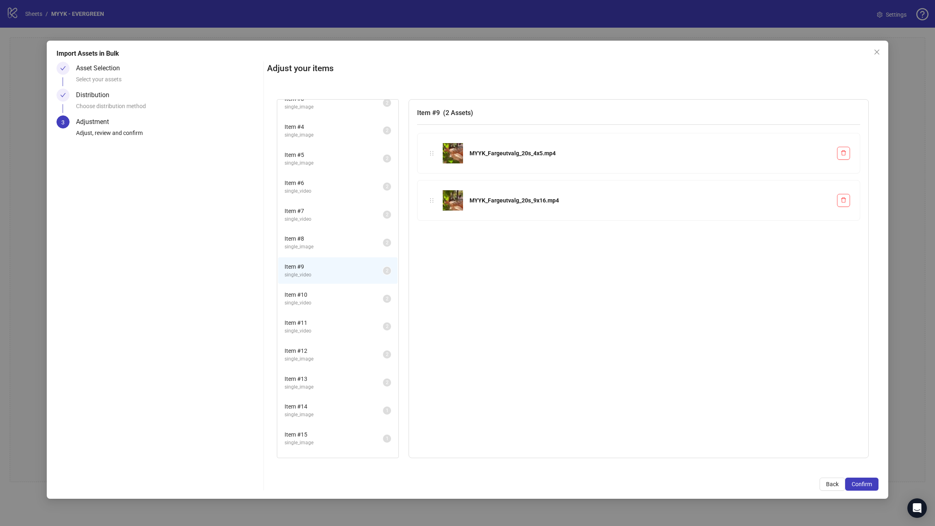
click at [320, 289] on span "Item # 10" at bounding box center [334, 294] width 98 height 9
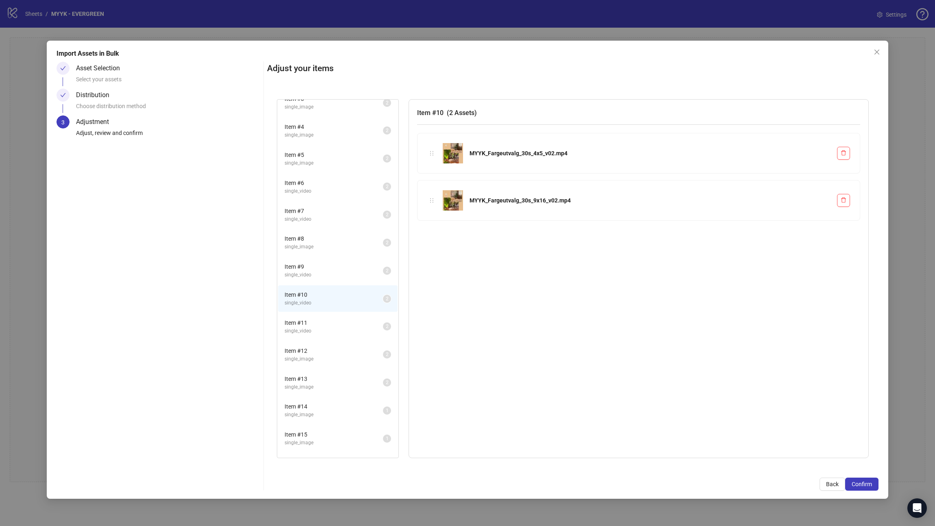
click at [322, 289] on span "Item # 11" at bounding box center [334, 322] width 98 height 9
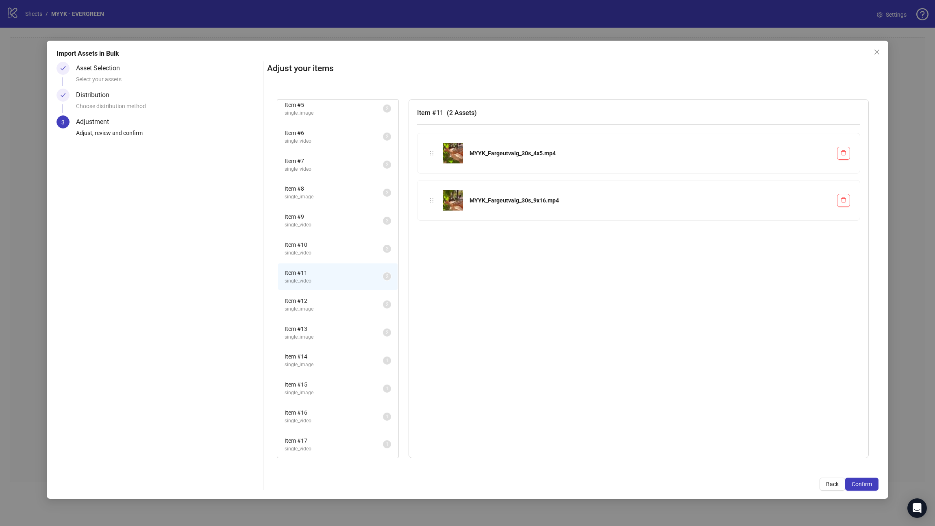
scroll to position [115, 0]
click at [319, 255] on span "single_video" at bounding box center [334, 255] width 98 height 8
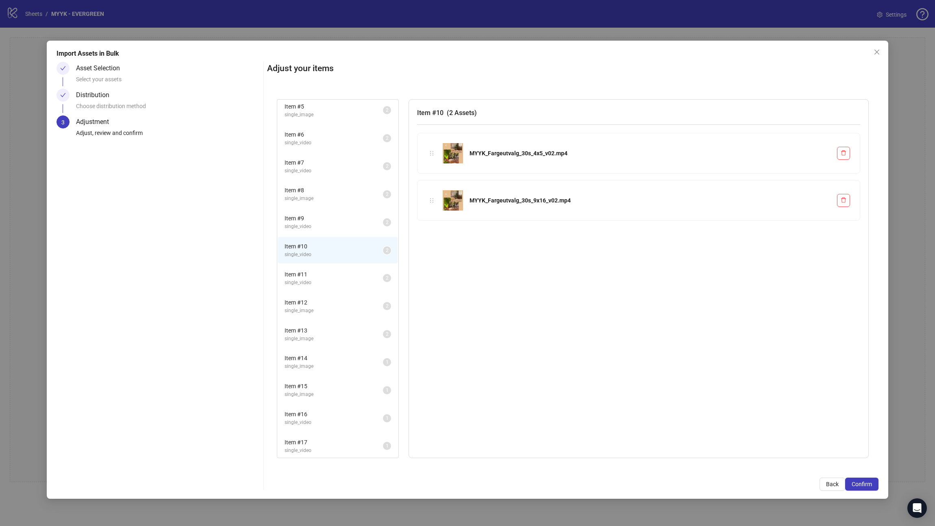
click at [318, 281] on span "single_video" at bounding box center [334, 283] width 98 height 8
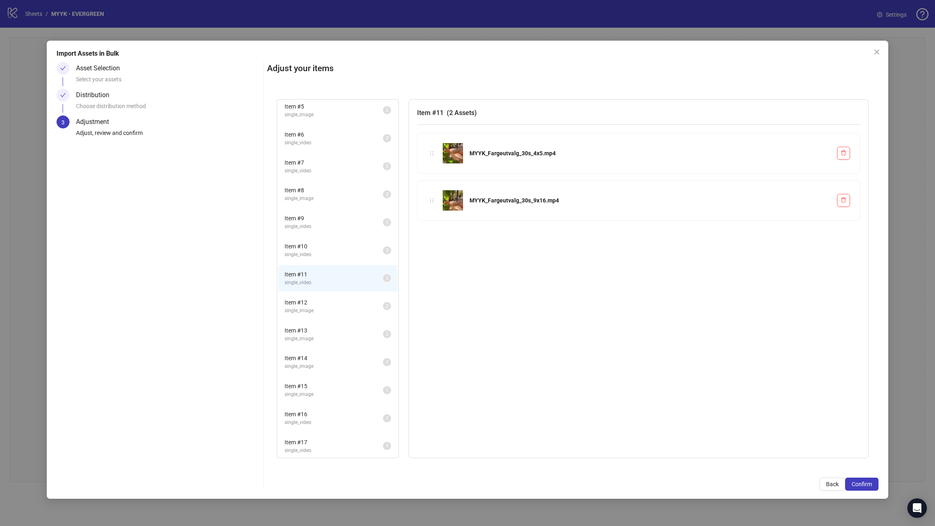
click at [318, 289] on span "Item # 12" at bounding box center [334, 302] width 98 height 9
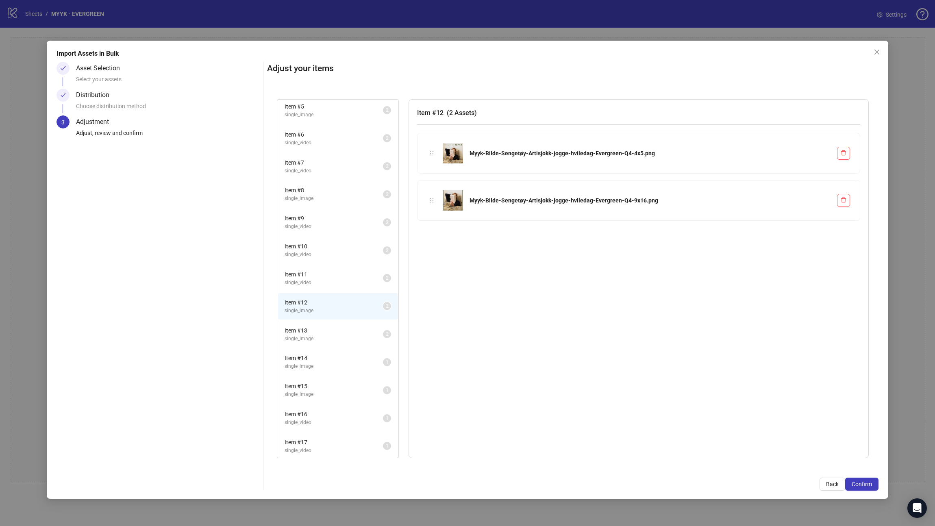
click at [321, 289] on span "Item # 13" at bounding box center [334, 330] width 98 height 9
click at [316, 289] on span "single_image" at bounding box center [334, 337] width 98 height 8
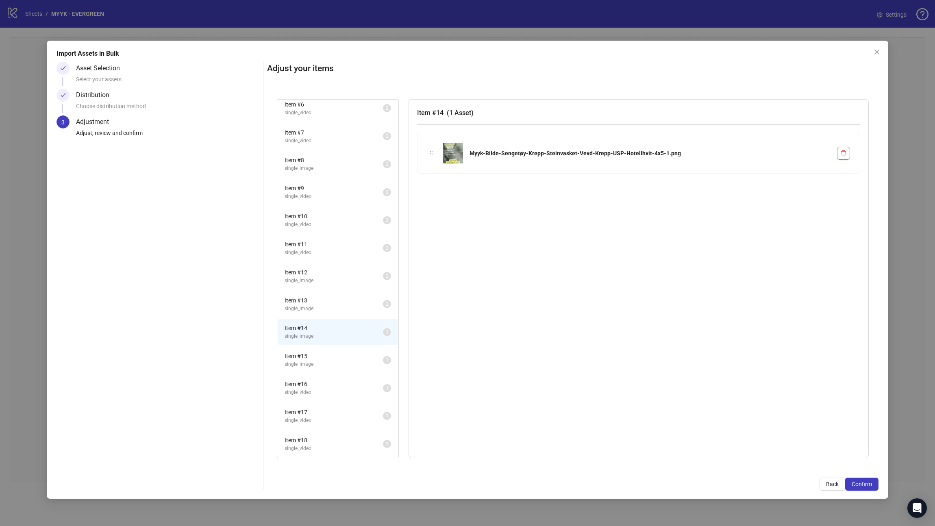
click at [317, 289] on span "single_image" at bounding box center [334, 365] width 98 height 8
click at [316, 289] on li "Item # 15 single_image 1" at bounding box center [338, 360] width 120 height 26
click at [316, 289] on span "Item # 14" at bounding box center [334, 328] width 98 height 9
click at [317, 289] on span "Item # 15" at bounding box center [334, 356] width 98 height 9
click at [316, 289] on span "single_image" at bounding box center [334, 337] width 98 height 8
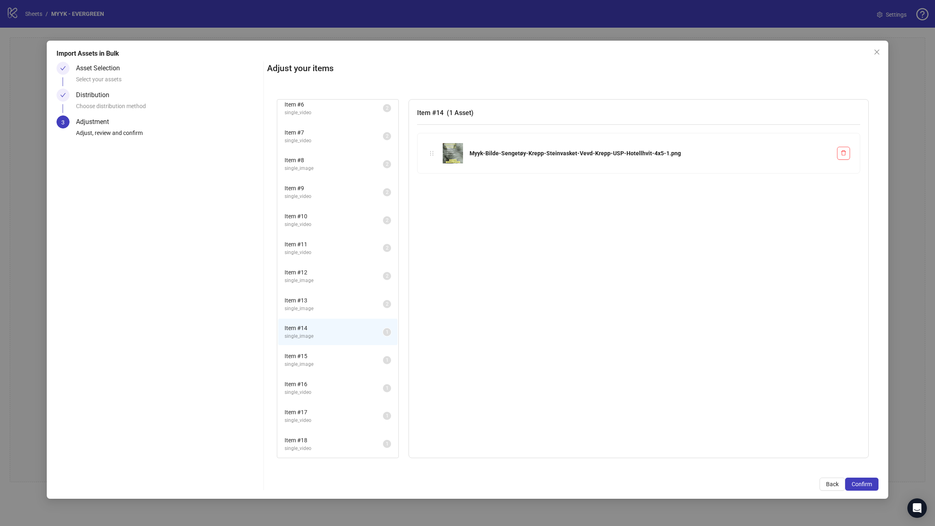
click at [315, 289] on span "single_image" at bounding box center [334, 365] width 98 height 8
click at [316, 289] on span "single_video" at bounding box center [334, 393] width 98 height 8
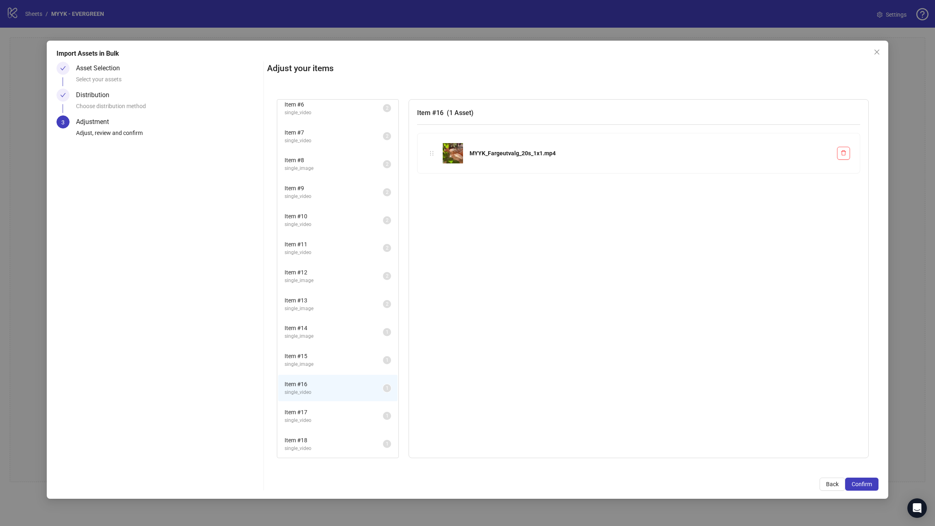
click at [317, 289] on span "Item # 17" at bounding box center [334, 412] width 98 height 9
click at [320, 289] on span "single_video" at bounding box center [334, 448] width 98 height 8
click at [318, 289] on li "Item # 17 single_video 1" at bounding box center [338, 416] width 120 height 26
click at [310, 289] on div "Item # 13 single_image 2" at bounding box center [337, 304] width 121 height 28
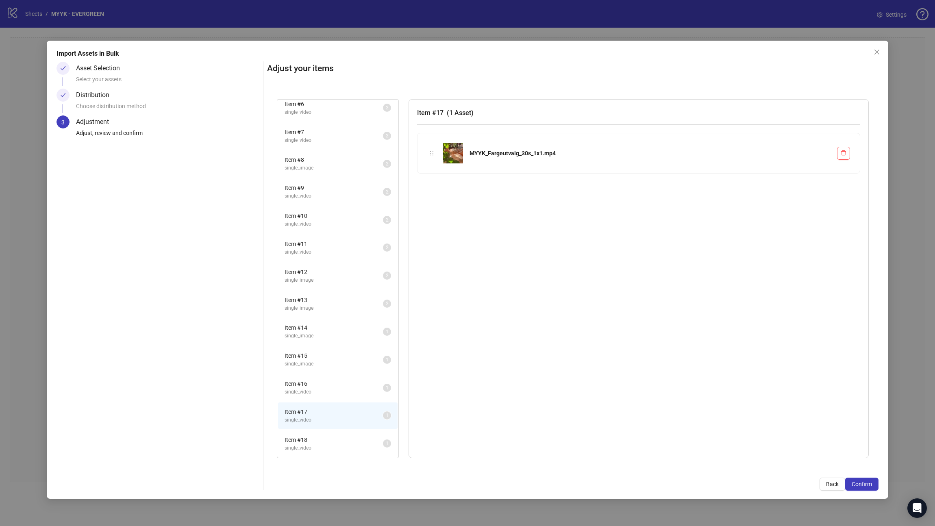
click at [310, 289] on span "Item # 13" at bounding box center [334, 300] width 98 height 9
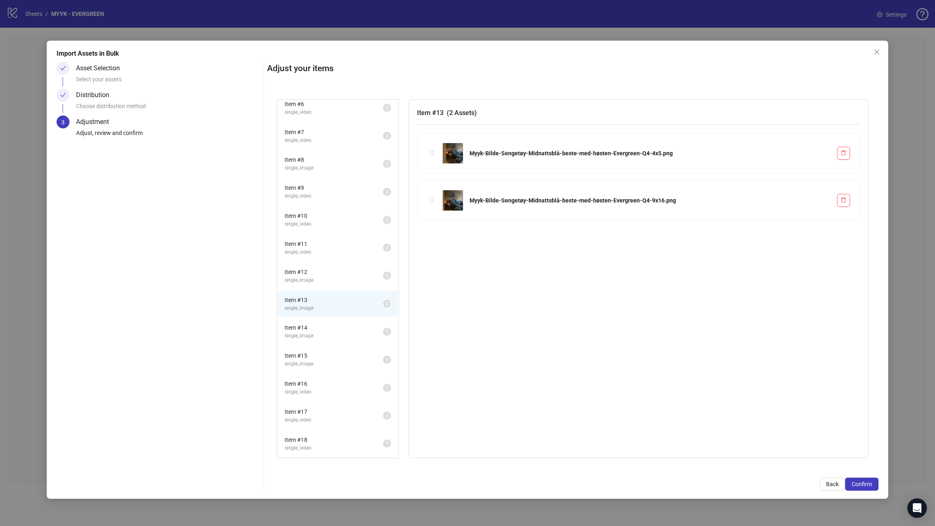
click at [310, 289] on span "Item # 14" at bounding box center [334, 327] width 98 height 9
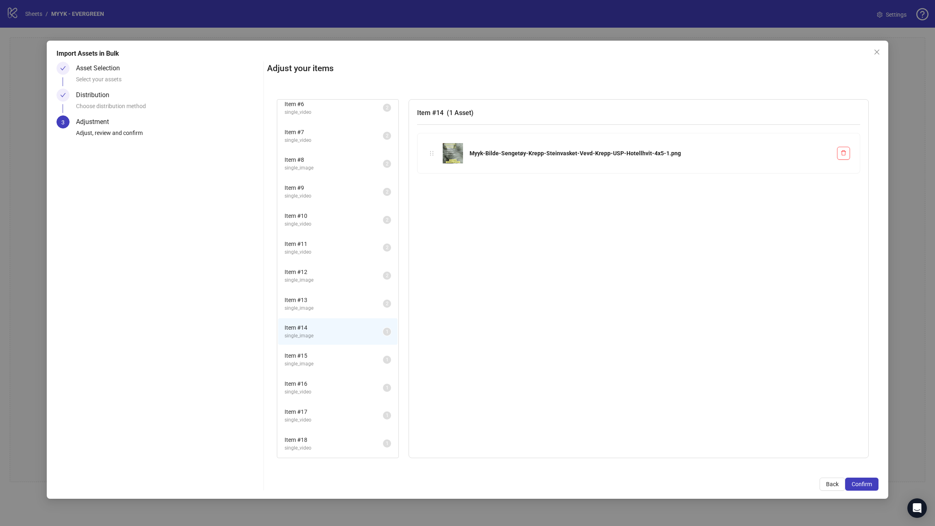
click at [597, 233] on div "Item # 14 ( 1 Asset ) Myyk-Bilde-Sengetøy-Krepp-Steinvasket-Vevd-Krepp-USP-Hote…" at bounding box center [639, 278] width 460 height 359
click at [331, 289] on span "Item # 15" at bounding box center [334, 355] width 98 height 9
click at [323, 289] on span "Item # 14" at bounding box center [334, 327] width 98 height 9
click at [597, 289] on span "Back" at bounding box center [832, 484] width 13 height 7
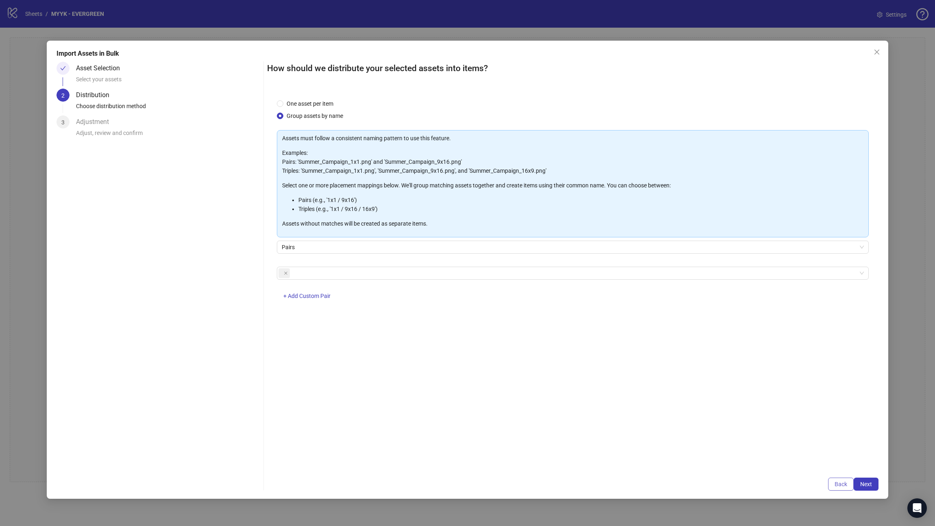
click at [597, 289] on span "Back" at bounding box center [841, 484] width 13 height 7
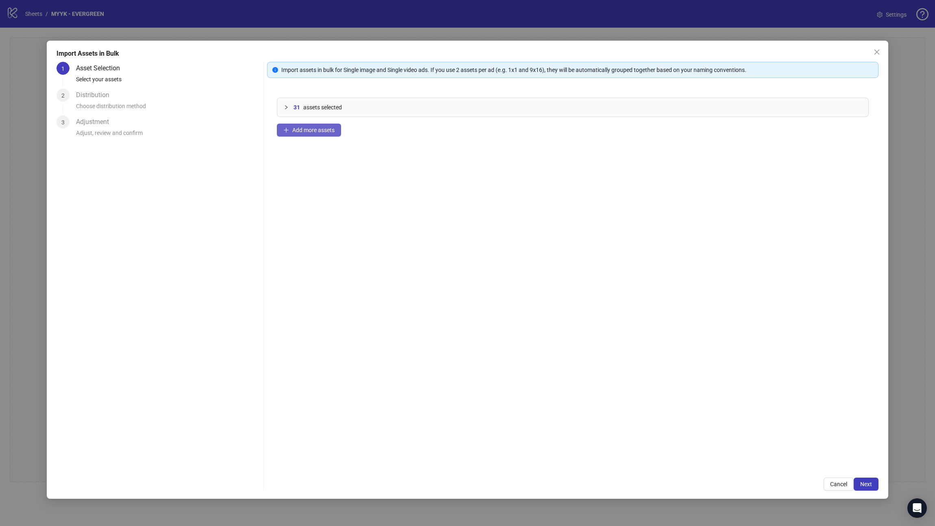
click at [287, 131] on icon "plus" at bounding box center [286, 130] width 6 height 6
click at [597, 289] on div "Import assets in bulk for Single image and Single video ads. If you use 2 asset…" at bounding box center [573, 276] width 612 height 429
click at [597, 289] on span "Next" at bounding box center [867, 484] width 12 height 7
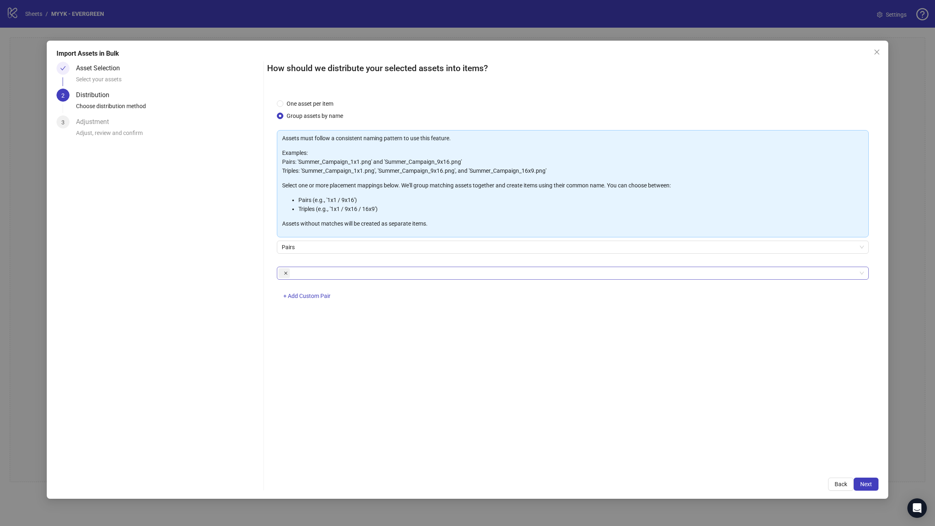
click at [285, 274] on icon "close" at bounding box center [286, 273] width 4 height 4
click at [295, 274] on div at bounding box center [569, 273] width 580 height 11
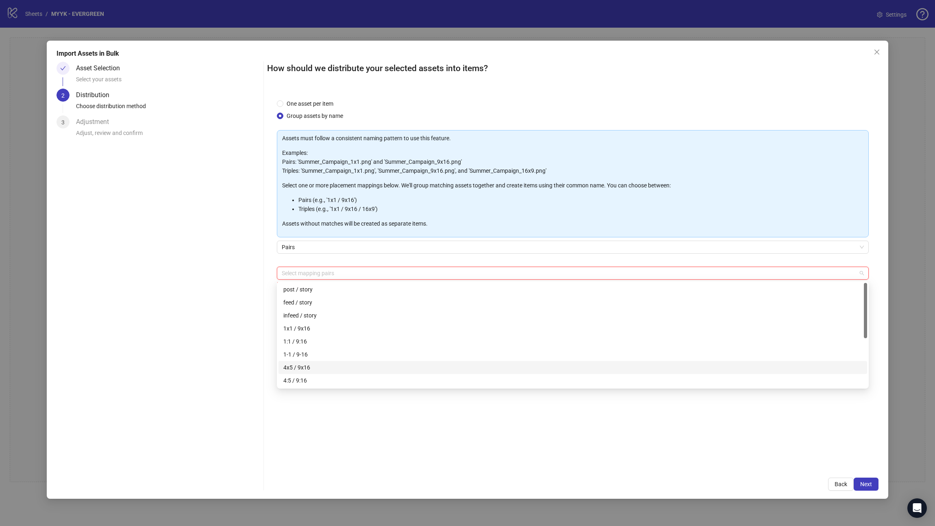
click at [309, 289] on div "4x5 / 9x16" at bounding box center [572, 367] width 579 height 9
click at [597, 289] on div "One asset per item Group assets by name Assets must follow a consistent naming …" at bounding box center [573, 278] width 612 height 379
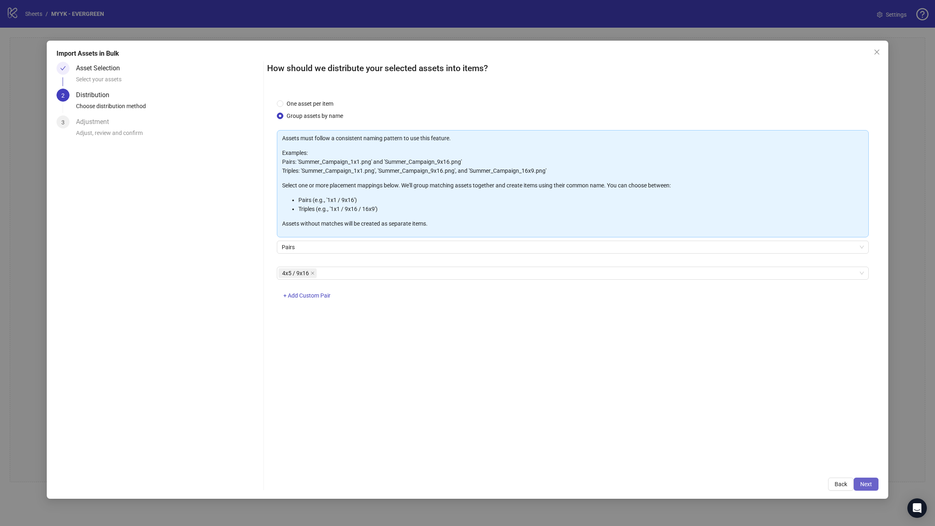
click at [597, 289] on span "Next" at bounding box center [867, 484] width 12 height 7
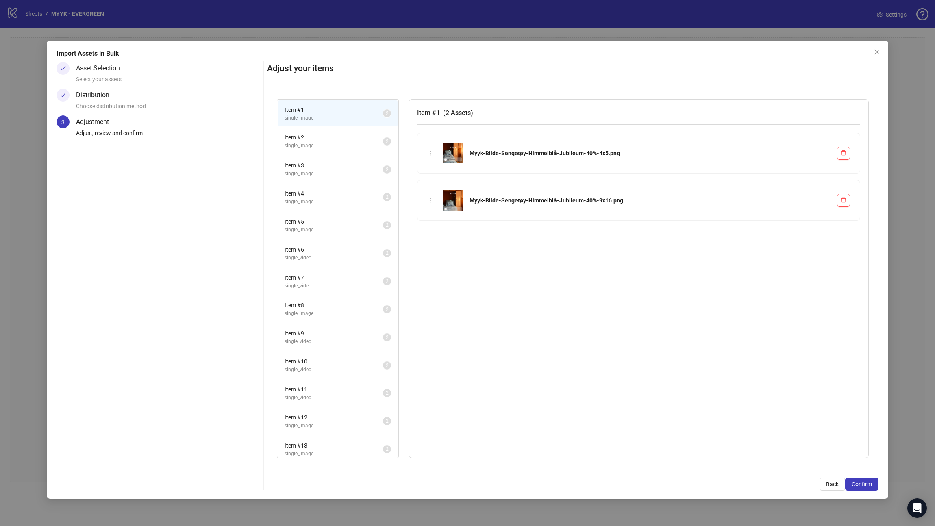
scroll to position [174, 0]
click at [327, 289] on span "single_image" at bounding box center [334, 448] width 98 height 8
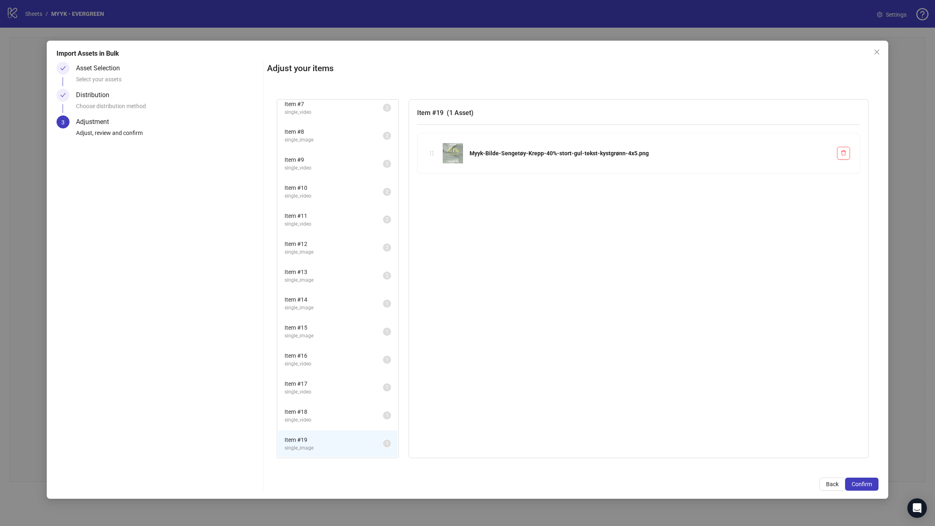
click at [332, 289] on li "Item # 14 single_image 1" at bounding box center [338, 303] width 120 height 26
click at [321, 289] on span "Item # 19" at bounding box center [334, 440] width 98 height 9
click at [321, 289] on span "Item # 14" at bounding box center [334, 299] width 98 height 9
click at [335, 289] on span "Item # 19" at bounding box center [334, 440] width 98 height 9
click at [597, 289] on button "Back" at bounding box center [833, 484] width 26 height 13
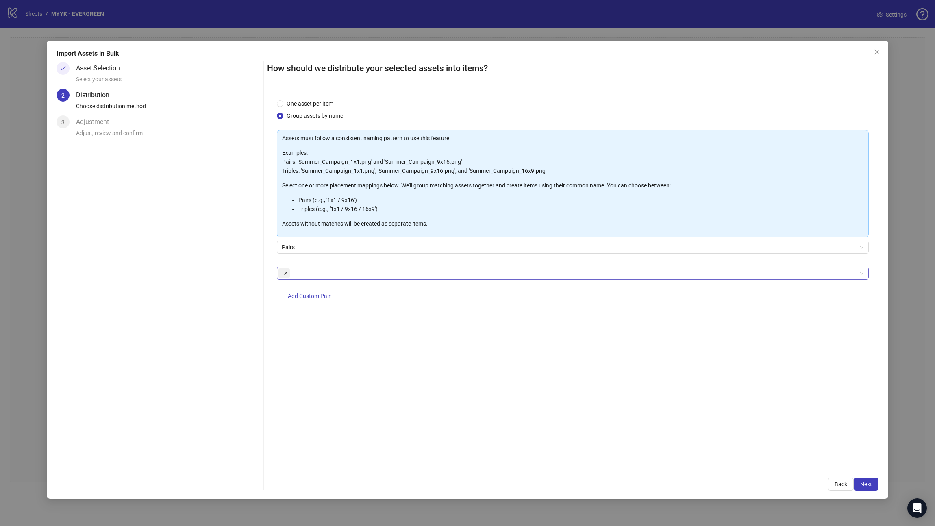
click at [285, 272] on icon "close" at bounding box center [286, 273] width 4 height 4
click at [597, 289] on span "Back" at bounding box center [841, 484] width 13 height 7
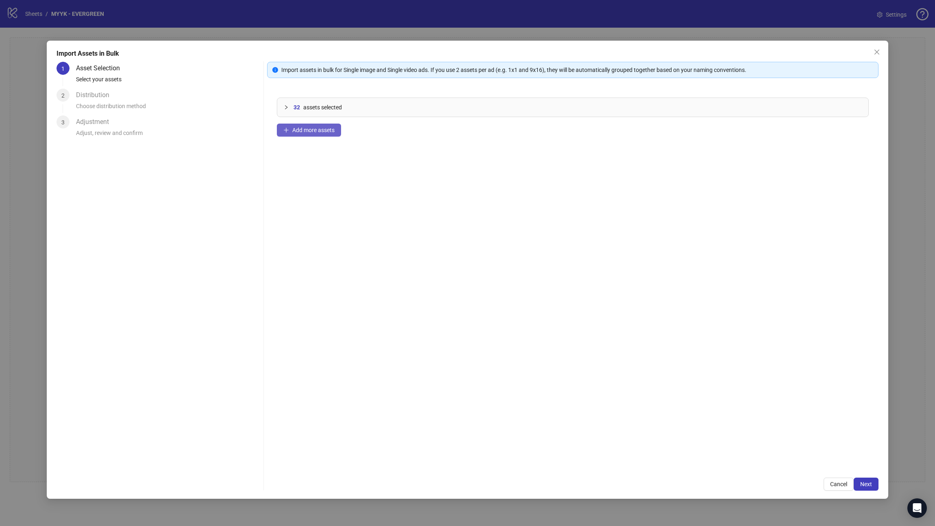
click at [299, 131] on span "Add more assets" at bounding box center [313, 130] width 42 height 7
click at [303, 131] on span "Add more assets" at bounding box center [313, 130] width 42 height 7
click at [597, 289] on span "Next" at bounding box center [867, 484] width 12 height 7
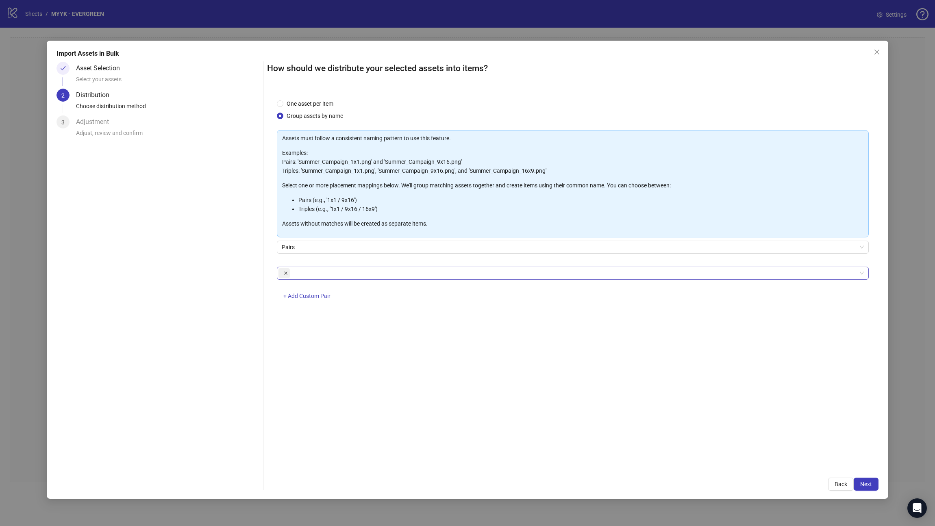
click at [285, 273] on icon "close" at bounding box center [285, 273] width 3 height 3
click at [297, 273] on div at bounding box center [569, 273] width 580 height 11
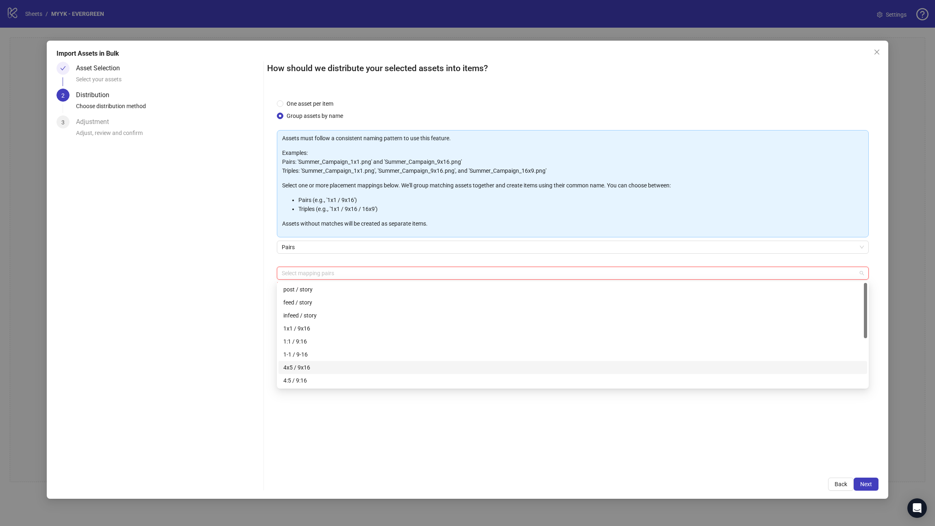
click at [318, 289] on div "4x5 / 9x16" at bounding box center [572, 367] width 579 height 9
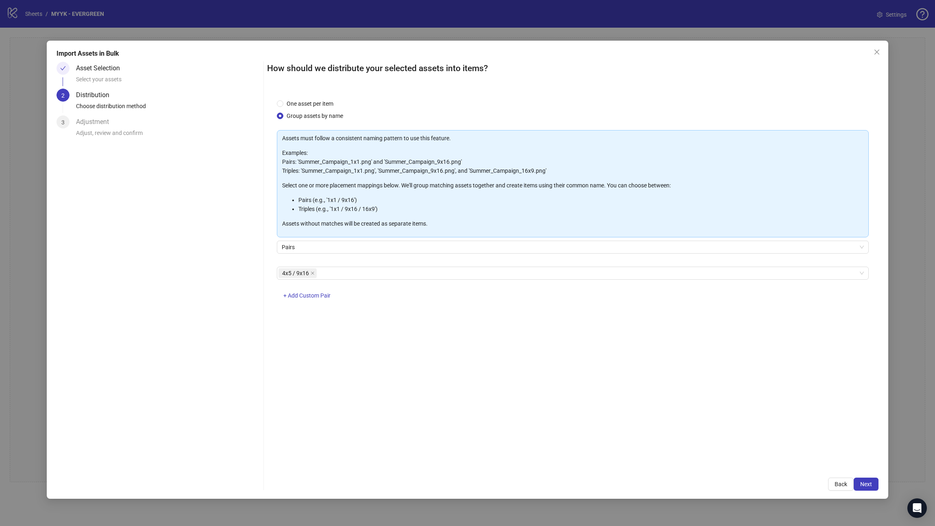
click at [597, 289] on div "One asset per item Group assets by name Assets must follow a consistent naming …" at bounding box center [573, 278] width 612 height 379
click at [597, 289] on span "Next" at bounding box center [867, 484] width 12 height 7
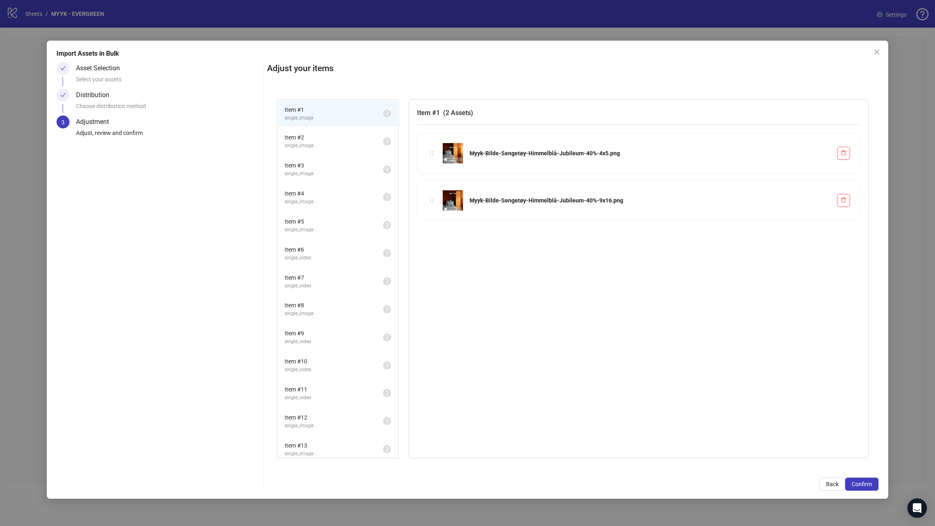
click at [352, 150] on li "Item # 2 single_image 2" at bounding box center [338, 141] width 120 height 26
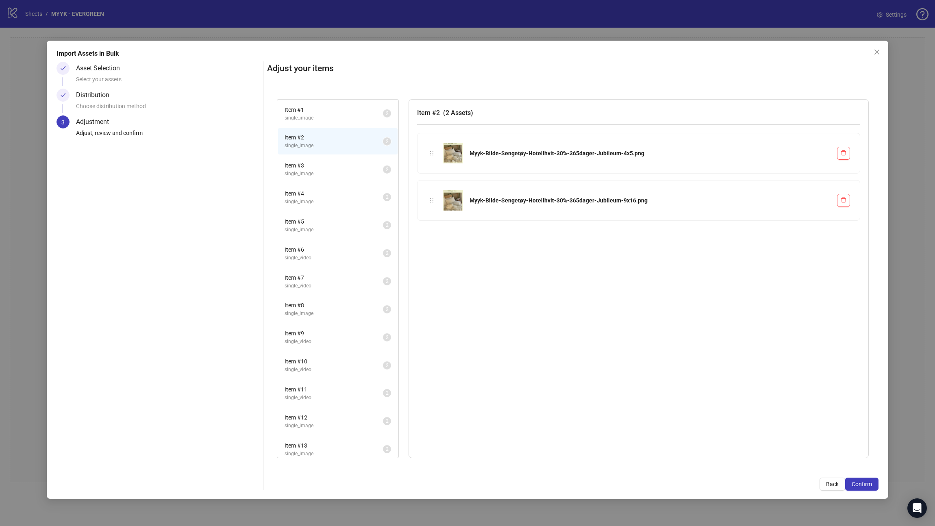
click at [351, 166] on span "Item # 3" at bounding box center [334, 165] width 98 height 9
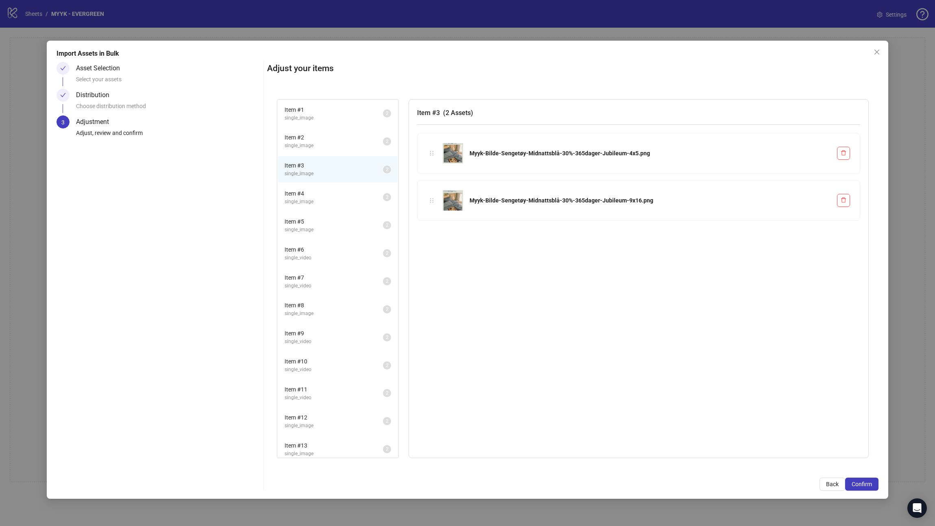
click at [351, 200] on span "single_image" at bounding box center [334, 202] width 98 height 8
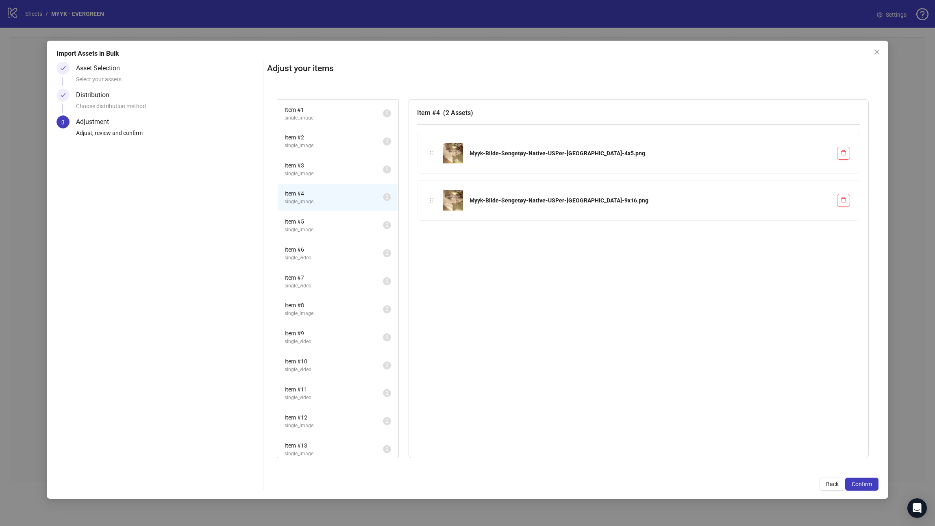
click at [350, 221] on span "Item # 5" at bounding box center [334, 221] width 98 height 9
click at [345, 249] on span "Item # 6" at bounding box center [334, 249] width 98 height 9
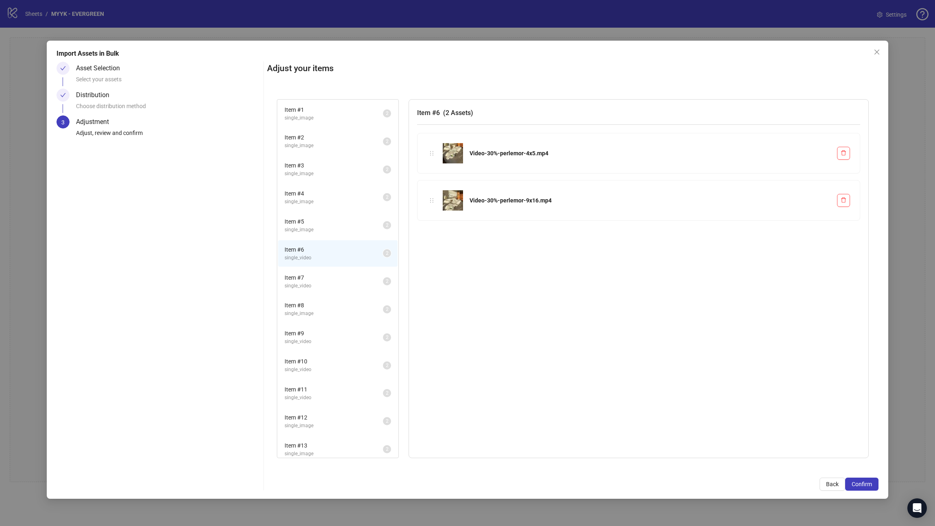
click at [342, 280] on span "Item # 7" at bounding box center [334, 277] width 98 height 9
click at [342, 242] on li "Item # 8 single_image 2" at bounding box center [338, 251] width 120 height 26
click at [341, 274] on span "Item # 9" at bounding box center [334, 275] width 98 height 9
click at [338, 289] on div "Item # 10 single_video 2" at bounding box center [337, 308] width 121 height 28
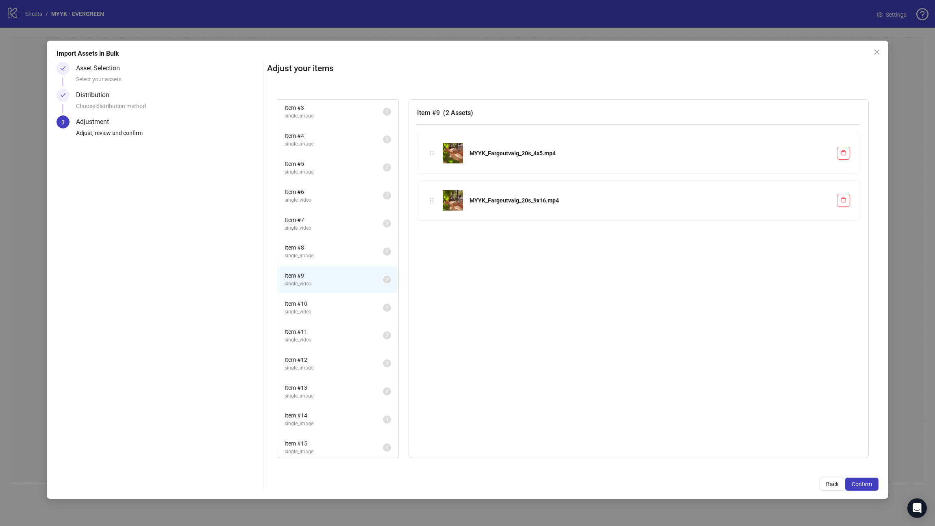
scroll to position [140, 0]
click at [348, 228] on span "single_video" at bounding box center [334, 230] width 98 height 8
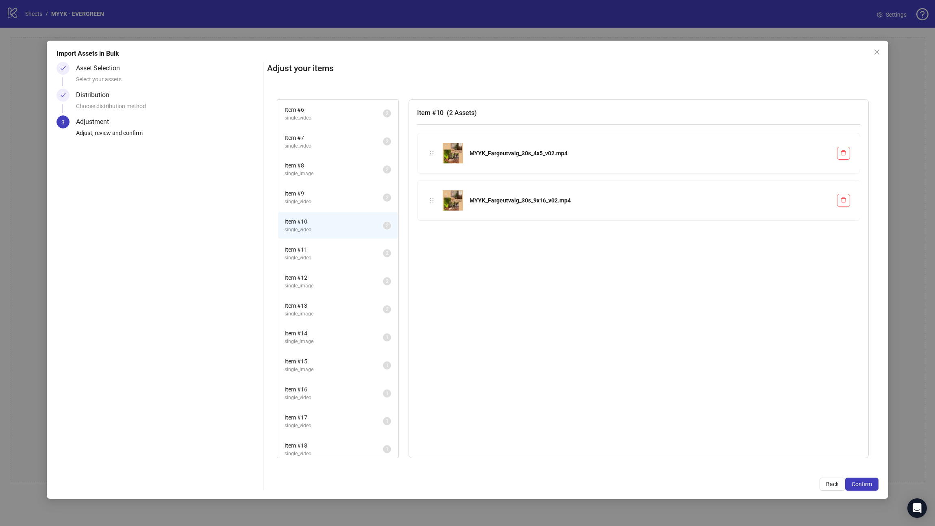
click at [340, 256] on span "single_video" at bounding box center [334, 258] width 98 height 8
click at [336, 282] on span "single_image" at bounding box center [334, 286] width 98 height 8
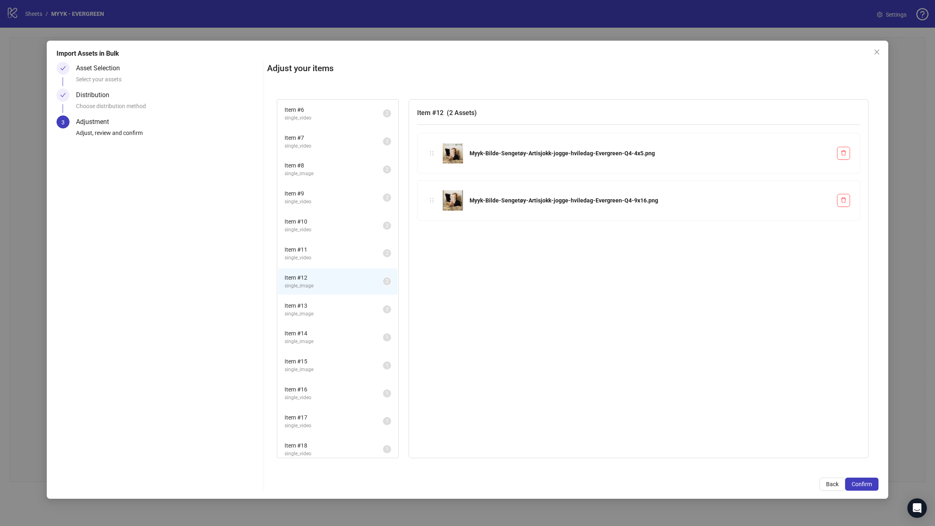
click at [332, 289] on span "single_image" at bounding box center [334, 314] width 98 height 8
click at [331, 289] on span "single_image" at bounding box center [334, 342] width 98 height 8
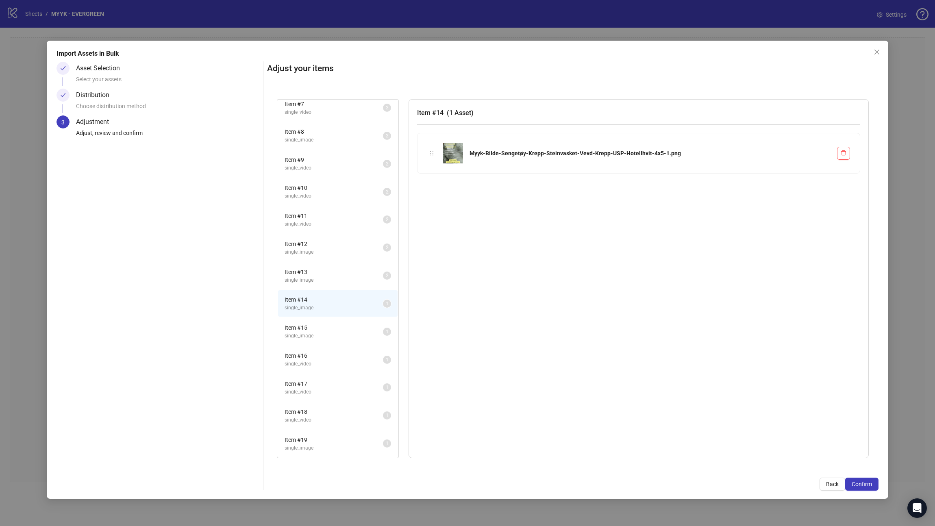
scroll to position [172, 0]
click at [597, 153] on button "button" at bounding box center [843, 153] width 13 height 13
click at [597, 155] on icon "delete" at bounding box center [843, 152] width 5 height 5
click at [315, 289] on span "single_image" at bounding box center [334, 338] width 98 height 8
click at [597, 152] on button "button" at bounding box center [843, 153] width 13 height 13
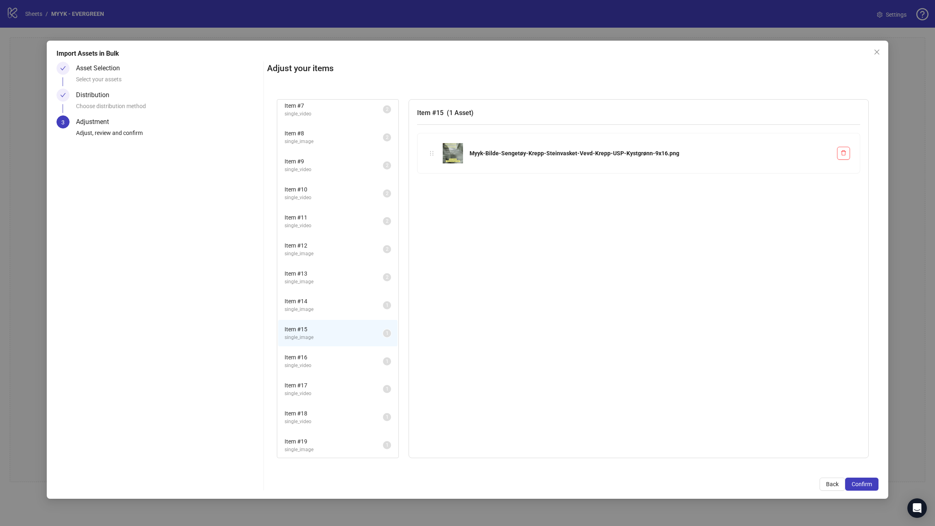
click at [348, 289] on span "single_video" at bounding box center [334, 366] width 98 height 8
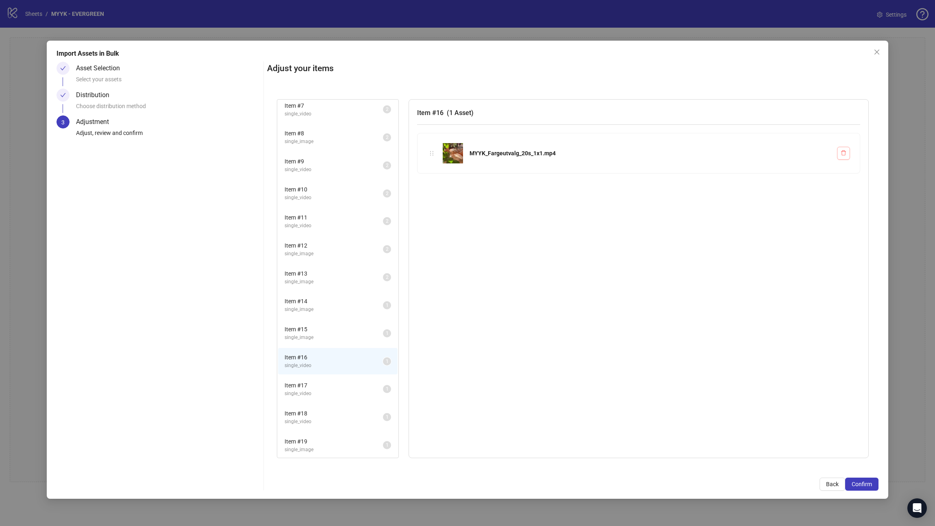
click at [597, 153] on button "button" at bounding box center [843, 153] width 13 height 13
click at [338, 289] on span "single_video" at bounding box center [334, 394] width 98 height 8
click at [597, 155] on icon "delete" at bounding box center [844, 153] width 6 height 6
click at [303, 289] on span "single_video" at bounding box center [334, 422] width 98 height 8
click at [312, 289] on span "Item # 19" at bounding box center [334, 441] width 98 height 9
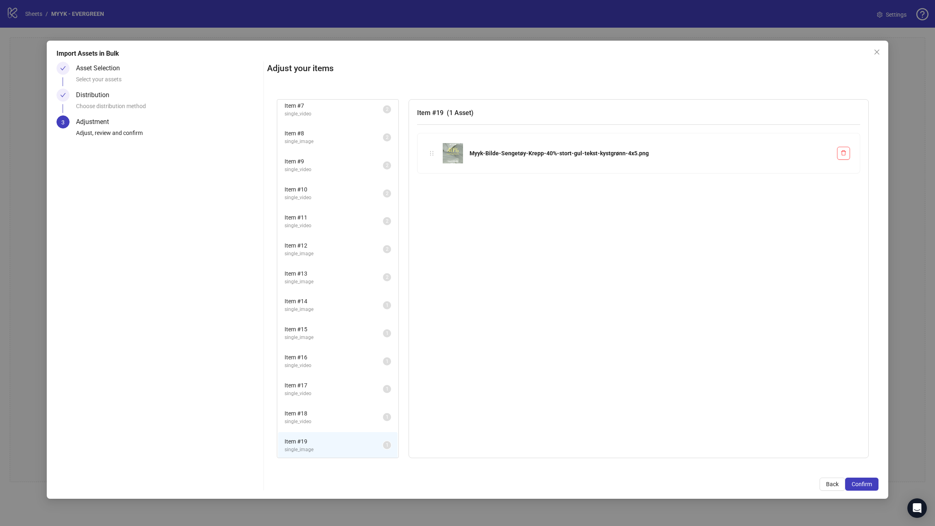
scroll to position [174, 0]
click at [597, 289] on span "Confirm" at bounding box center [862, 484] width 20 height 7
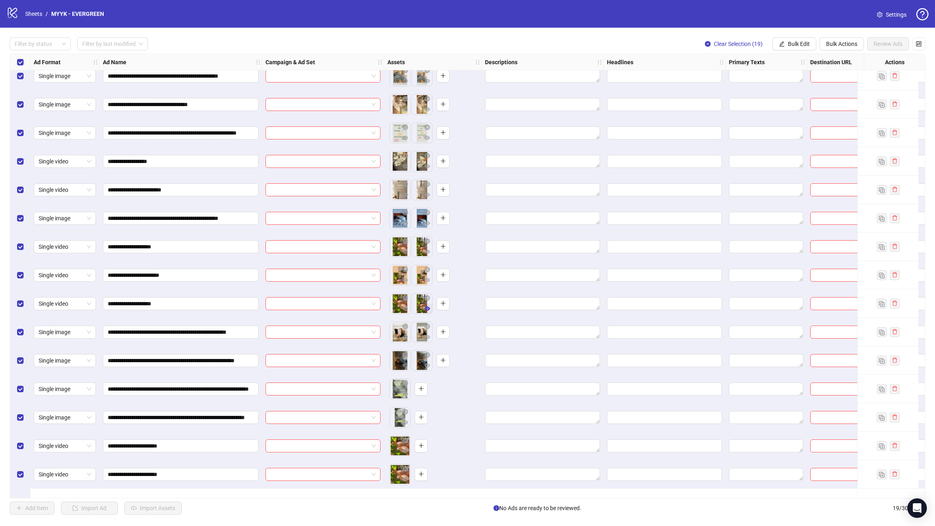
scroll to position [0, 0]
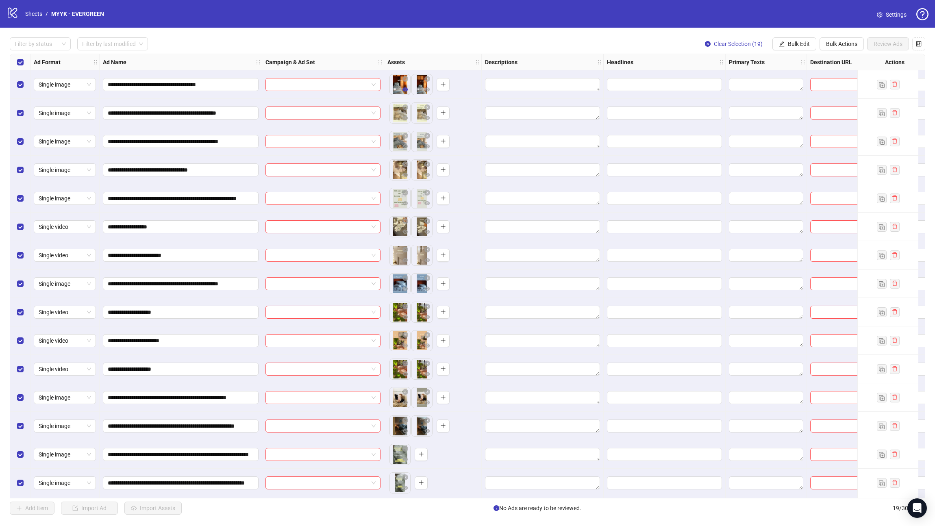
click at [401, 85] on button "button" at bounding box center [406, 90] width 10 height 10
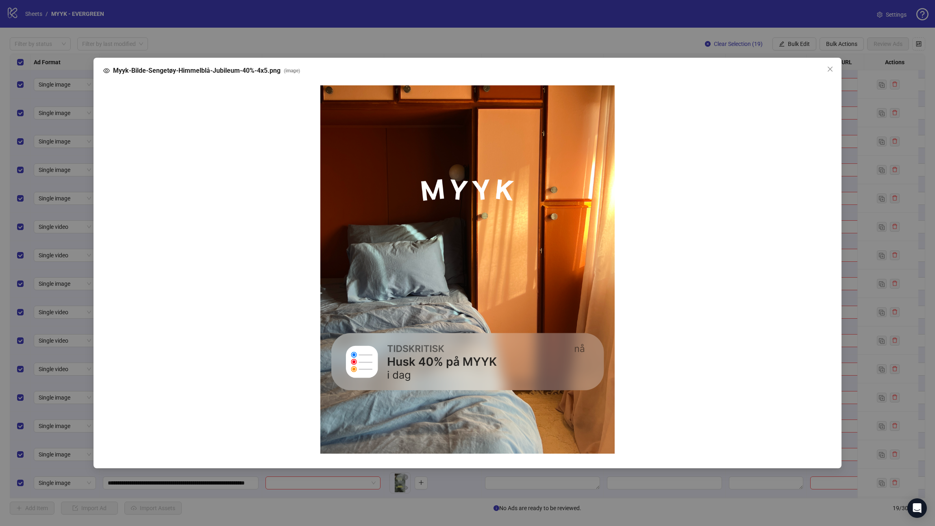
click at [303, 46] on div "Myyk-Bilde-Sengetøy-Himmelblå-Jubileum-40%-4x5.png ( image )" at bounding box center [467, 263] width 935 height 526
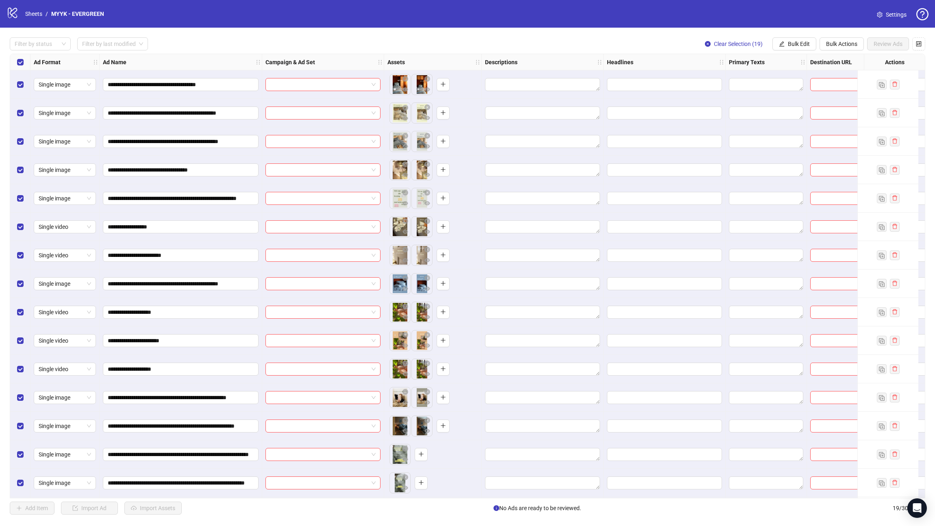
click at [400, 115] on body "**********" at bounding box center [467, 263] width 935 height 526
click at [399, 114] on body "**********" at bounding box center [467, 263] width 935 height 526
click at [403, 112] on button "button" at bounding box center [406, 108] width 10 height 10
